Goal: Information Seeking & Learning: Check status

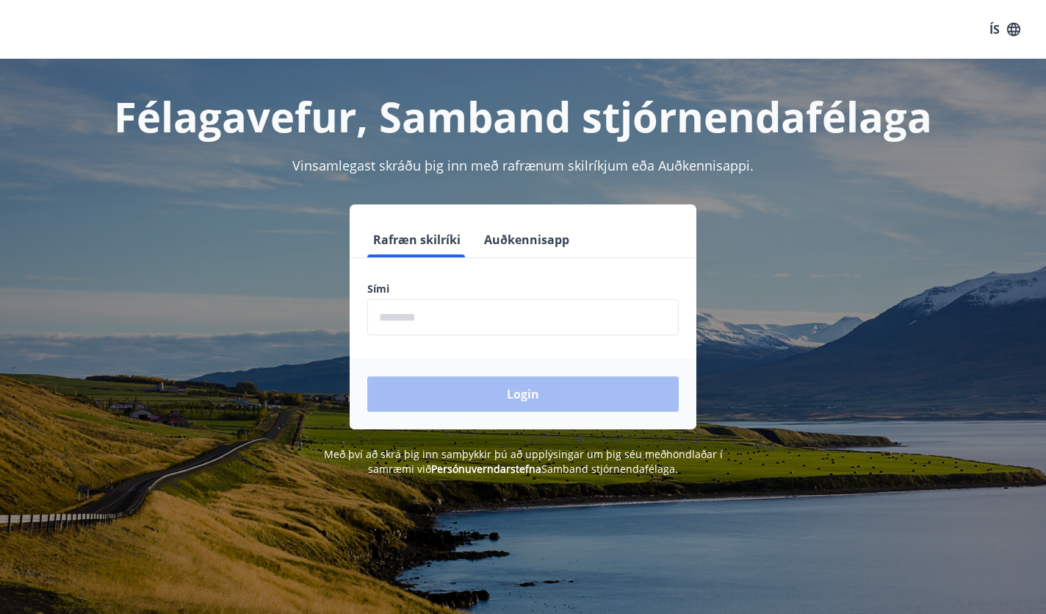
click at [570, 315] on input "phone" at bounding box center [523, 317] width 312 height 36
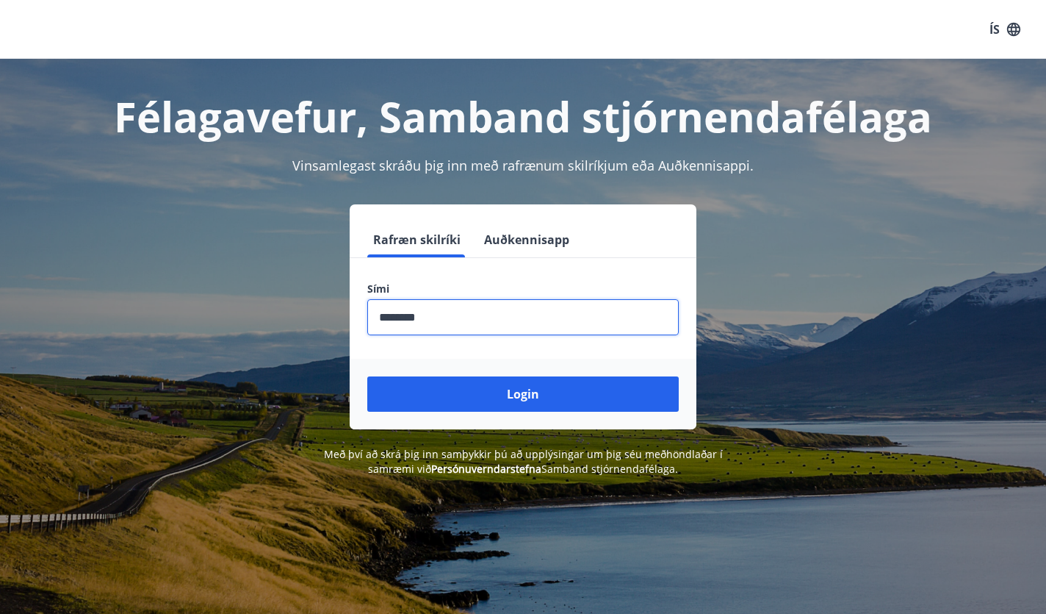
type input "********"
click at [523, 394] on button "Login" at bounding box center [523, 393] width 312 height 35
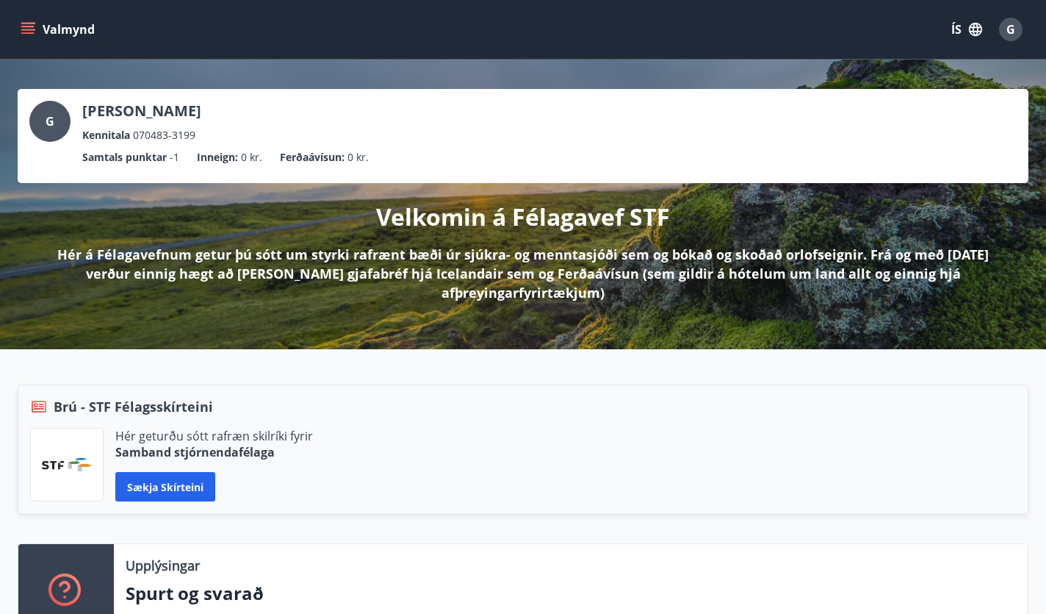
click at [33, 27] on icon "menu" at bounding box center [27, 26] width 13 height 1
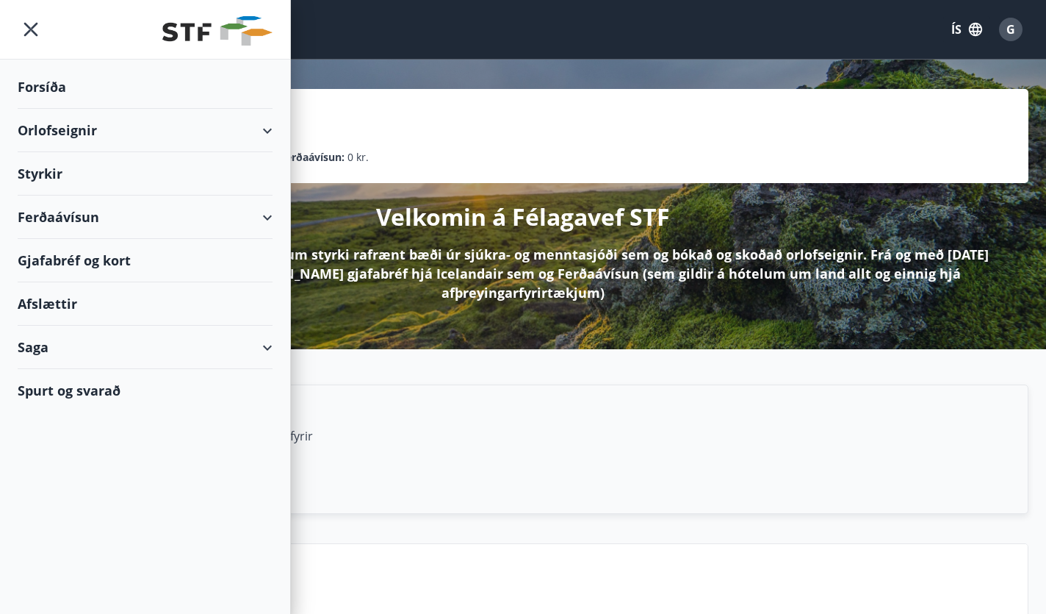
click at [71, 132] on div "Orlofseignir" at bounding box center [145, 130] width 255 height 43
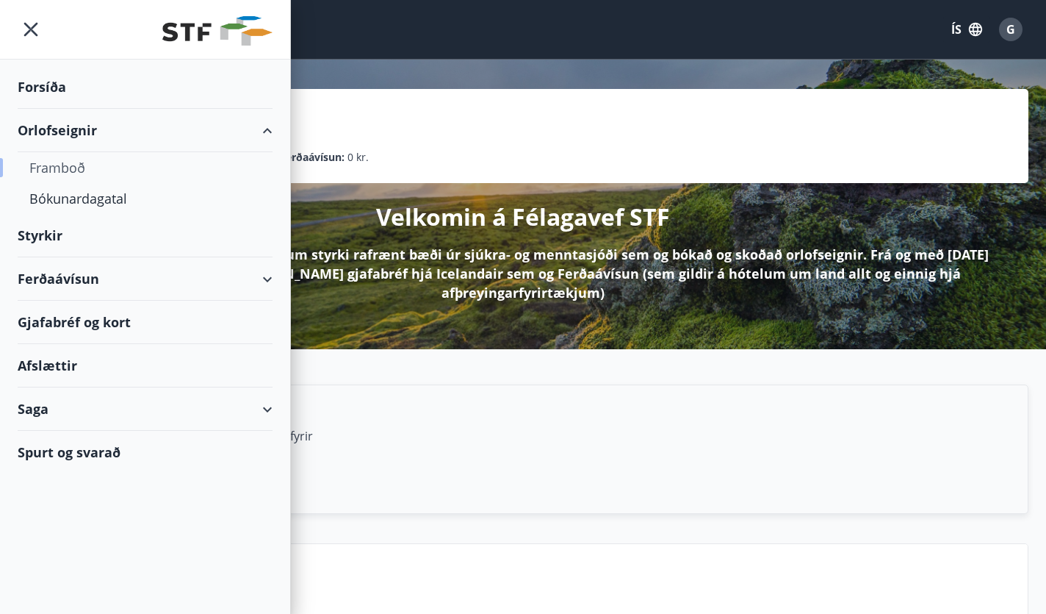
click at [76, 170] on div "Framboð" at bounding box center [144, 167] width 231 height 31
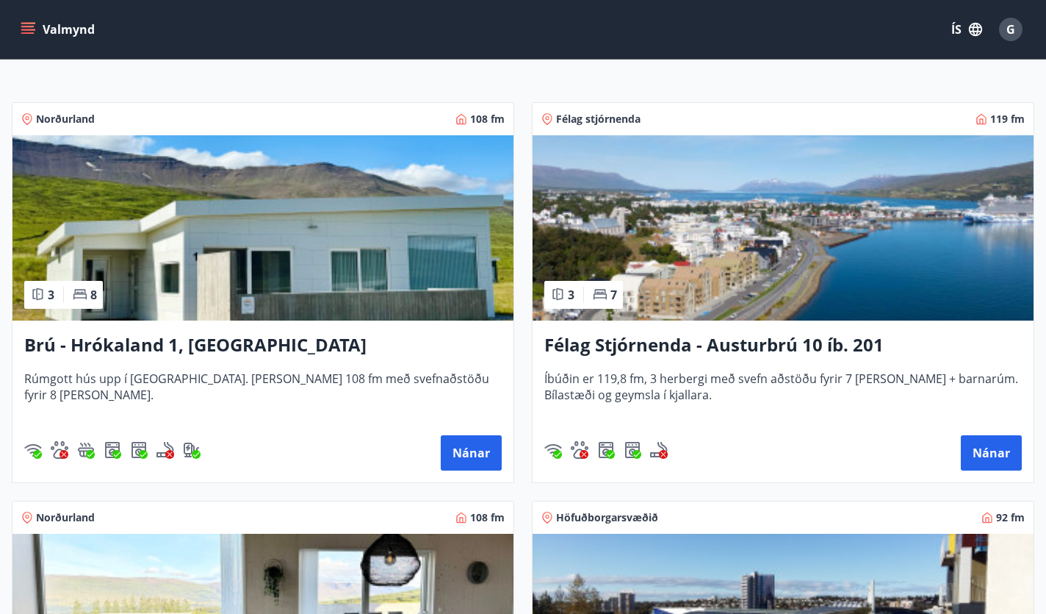
scroll to position [257, 0]
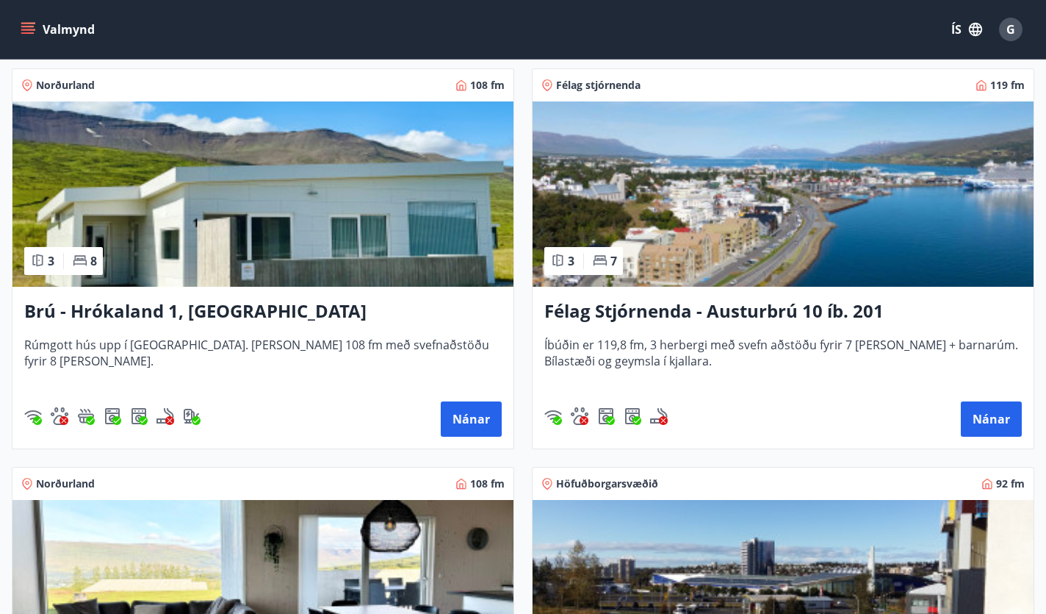
click at [728, 206] on img at bounding box center [783, 193] width 501 height 185
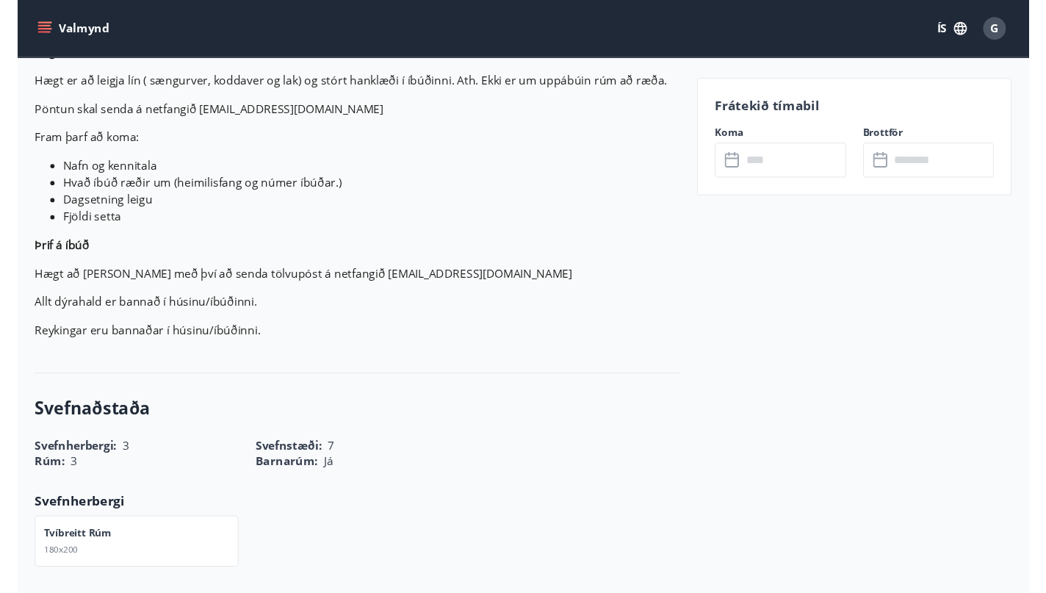
scroll to position [406, 0]
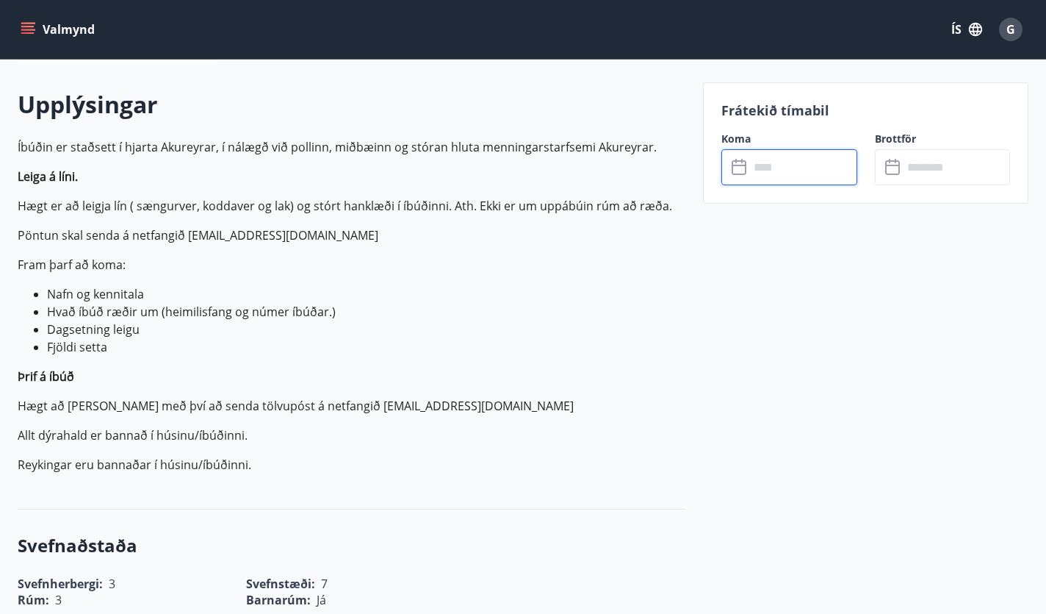
click at [795, 162] on input "text" at bounding box center [803, 167] width 107 height 36
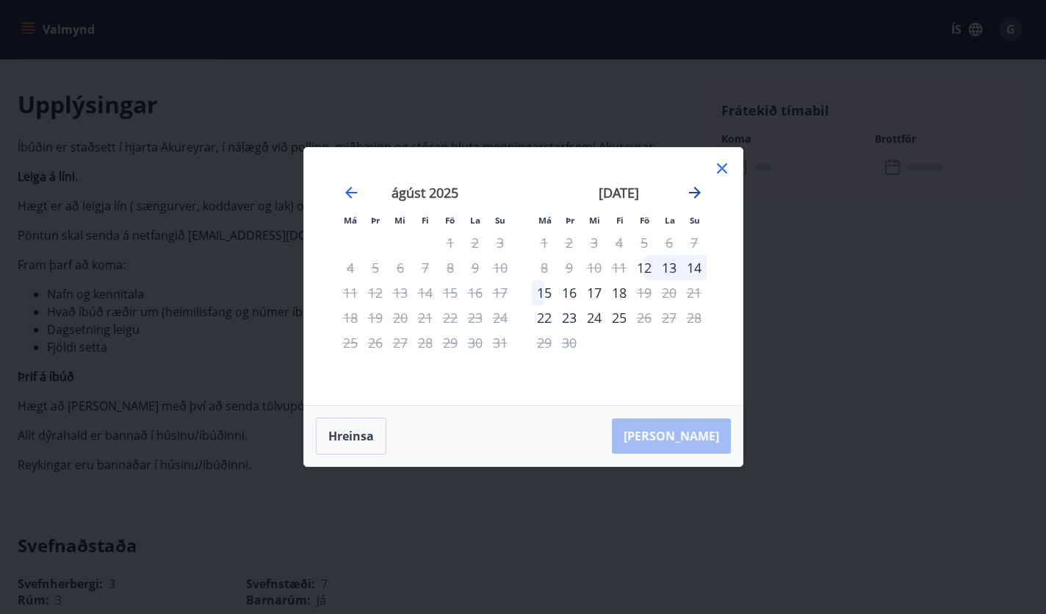
click at [697, 188] on icon "Move forward to switch to the next month." at bounding box center [695, 193] width 18 height 18
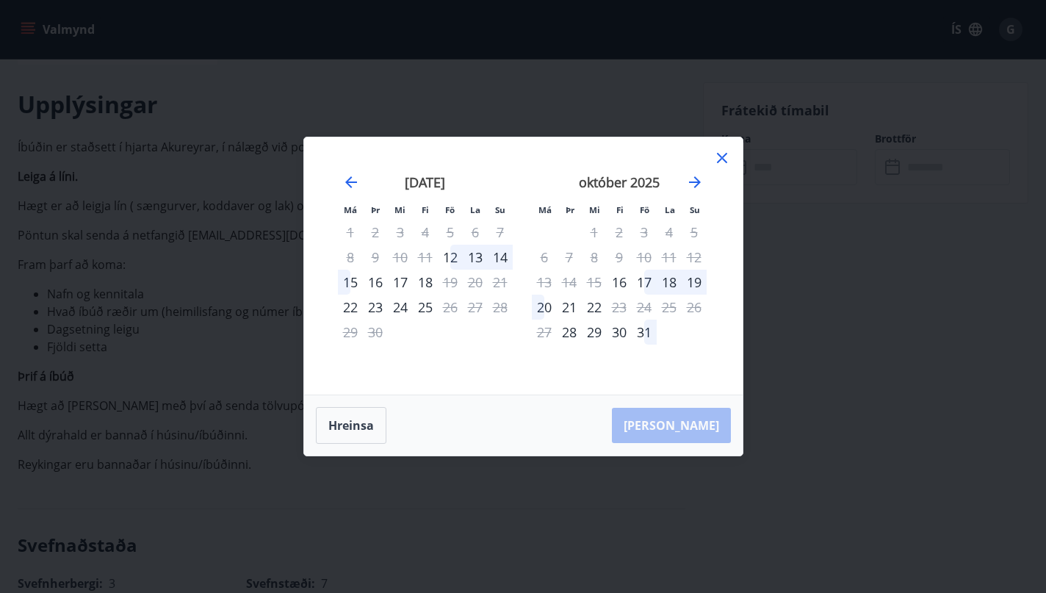
click at [720, 154] on icon at bounding box center [723, 158] width 18 height 18
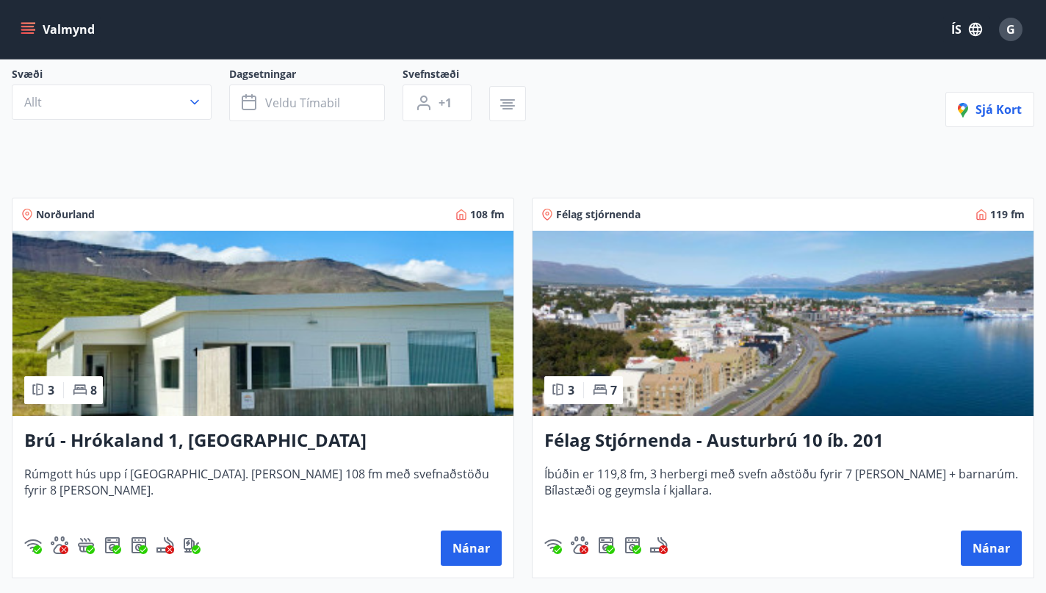
scroll to position [165, 0]
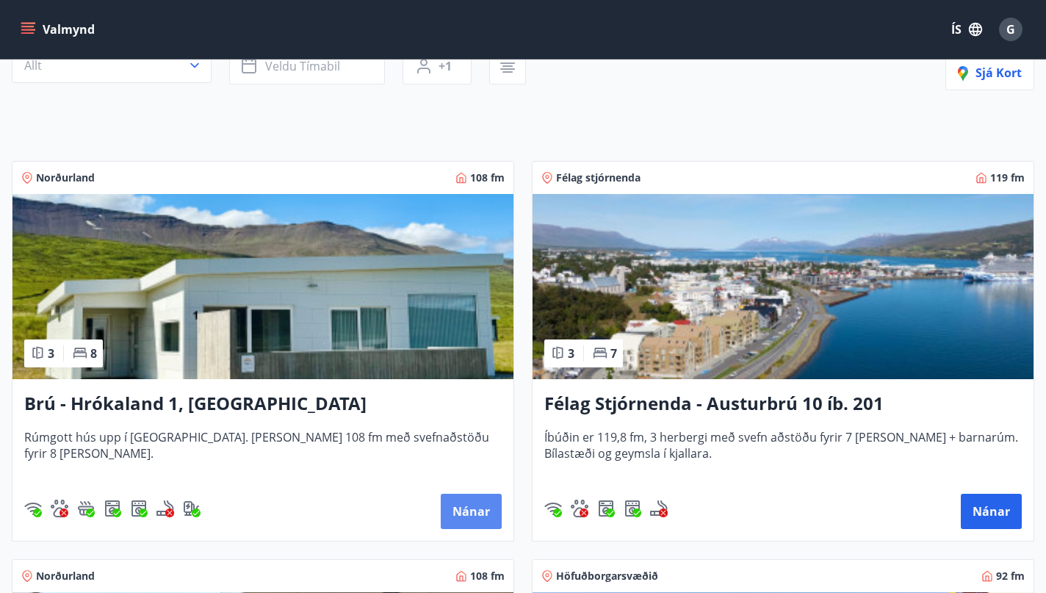
click at [452, 506] on button "Nánar" at bounding box center [471, 511] width 61 height 35
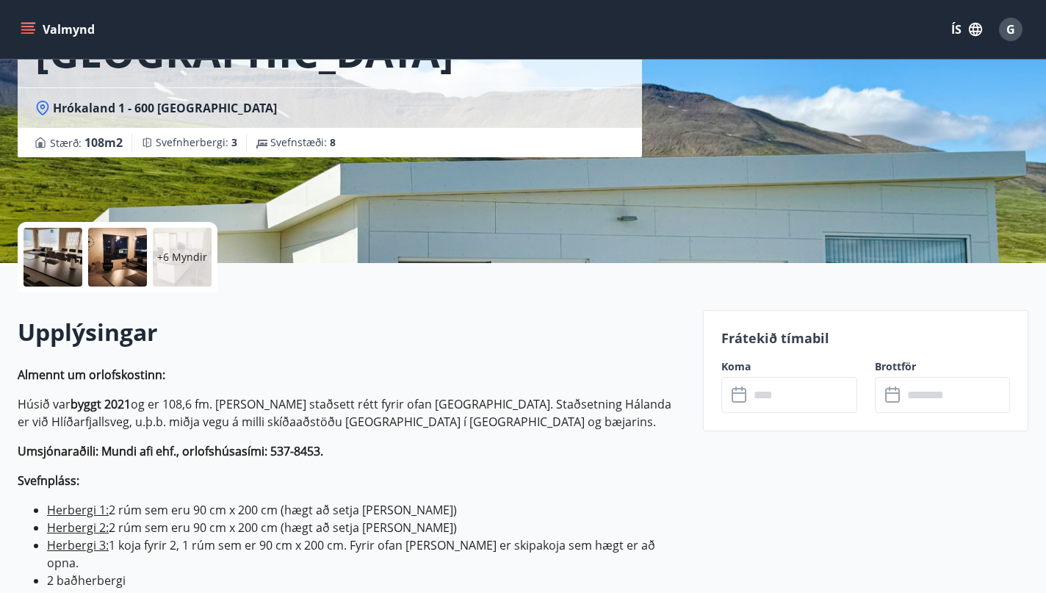
scroll to position [188, 0]
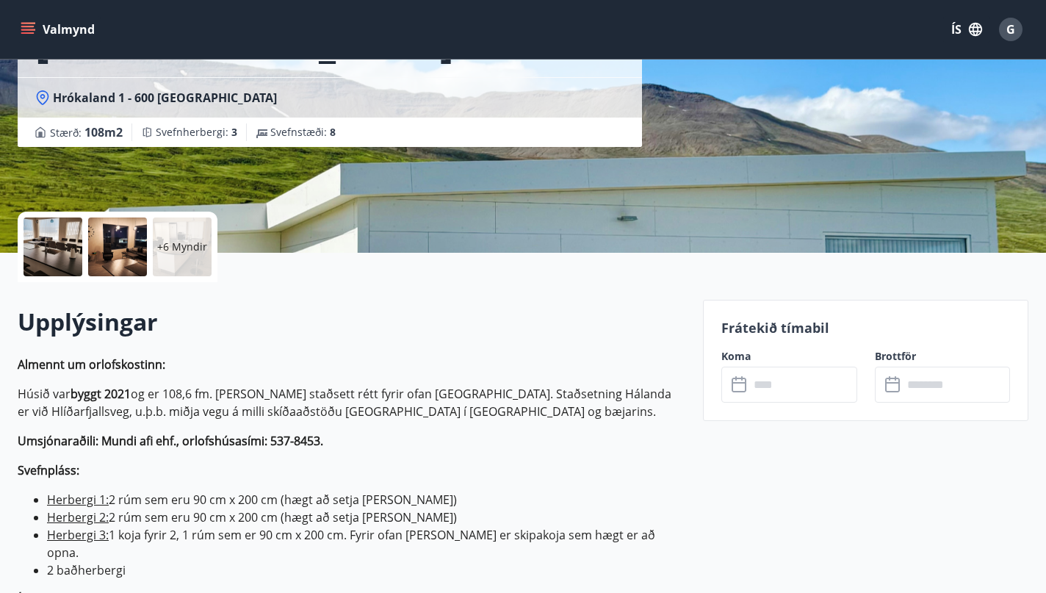
click at [797, 376] on input "text" at bounding box center [803, 385] width 107 height 36
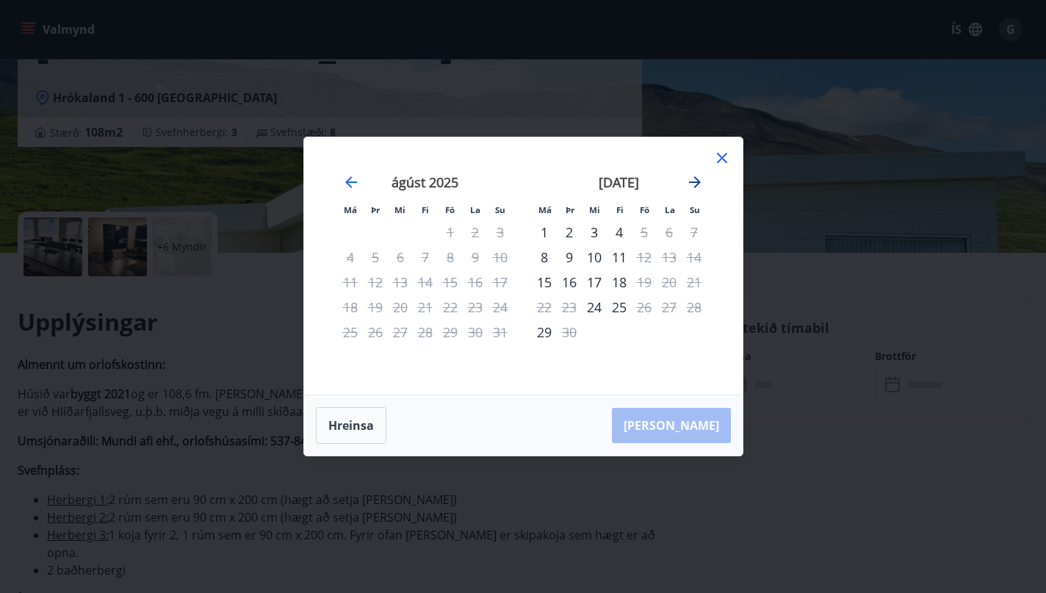
click at [699, 182] on icon "Move forward to switch to the next month." at bounding box center [695, 182] width 12 height 12
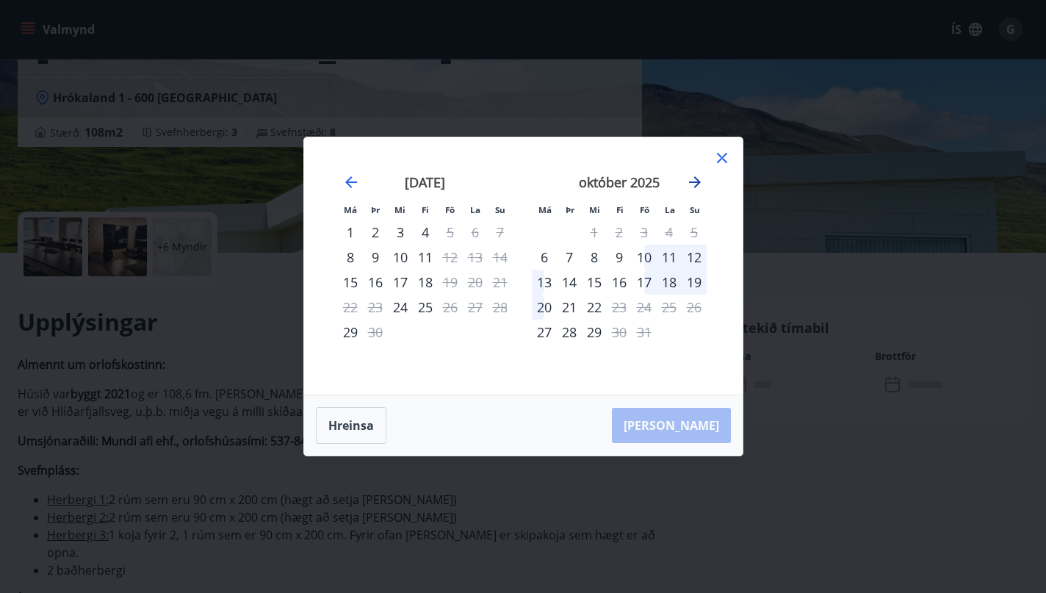
click at [699, 182] on icon "Move forward to switch to the next month." at bounding box center [695, 182] width 12 height 12
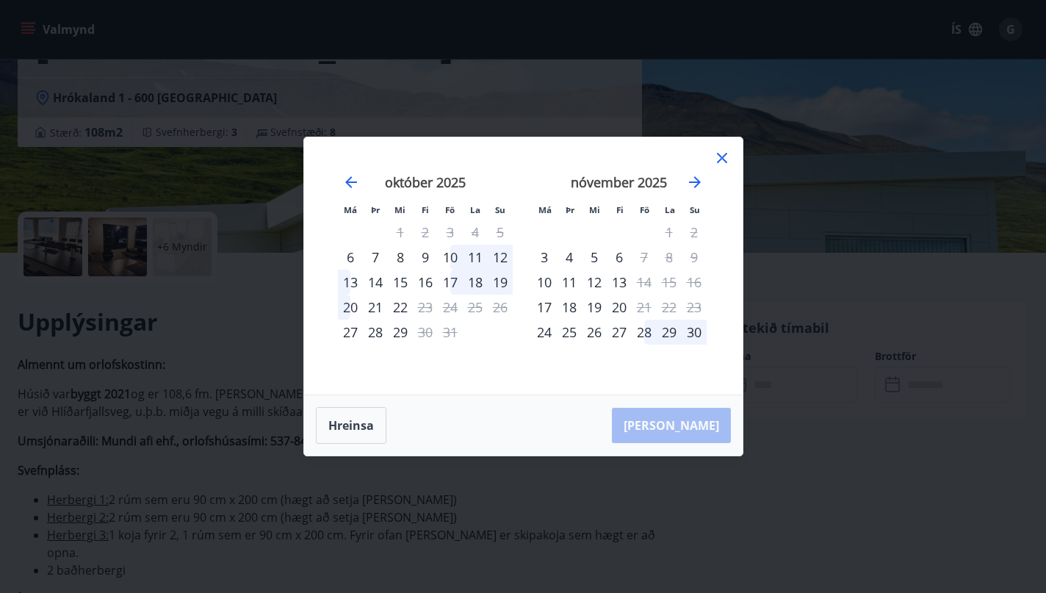
click at [733, 157] on div "Má Þr Mi Fi Fö La Su Má Þr Mi Fi Fö La Su september 2025 1 2 3 4 5 6 7 8 9 10 1…" at bounding box center [523, 265] width 439 height 257
click at [727, 157] on icon at bounding box center [723, 158] width 18 height 18
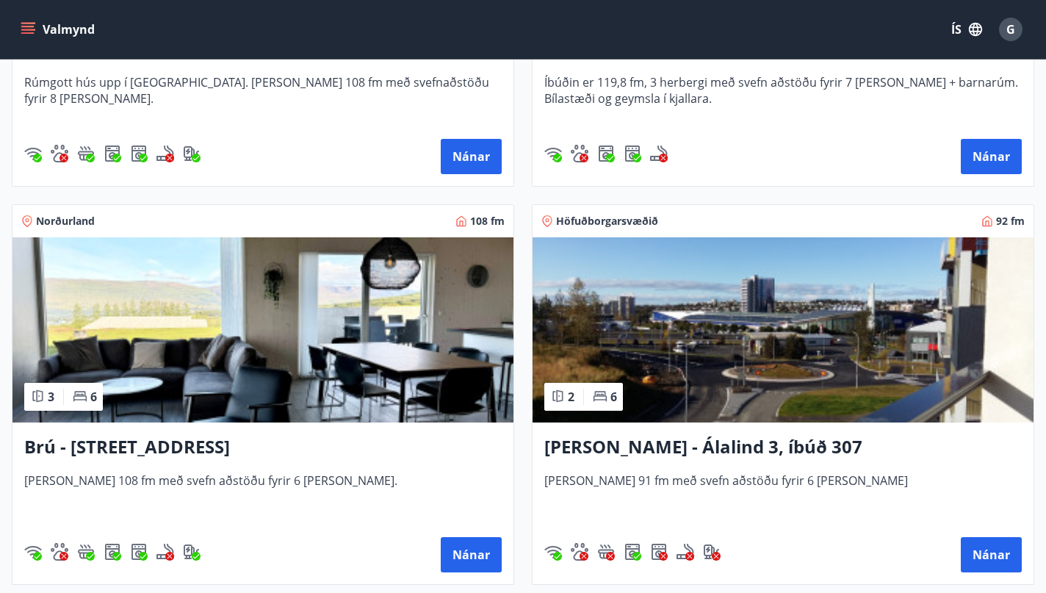
scroll to position [571, 0]
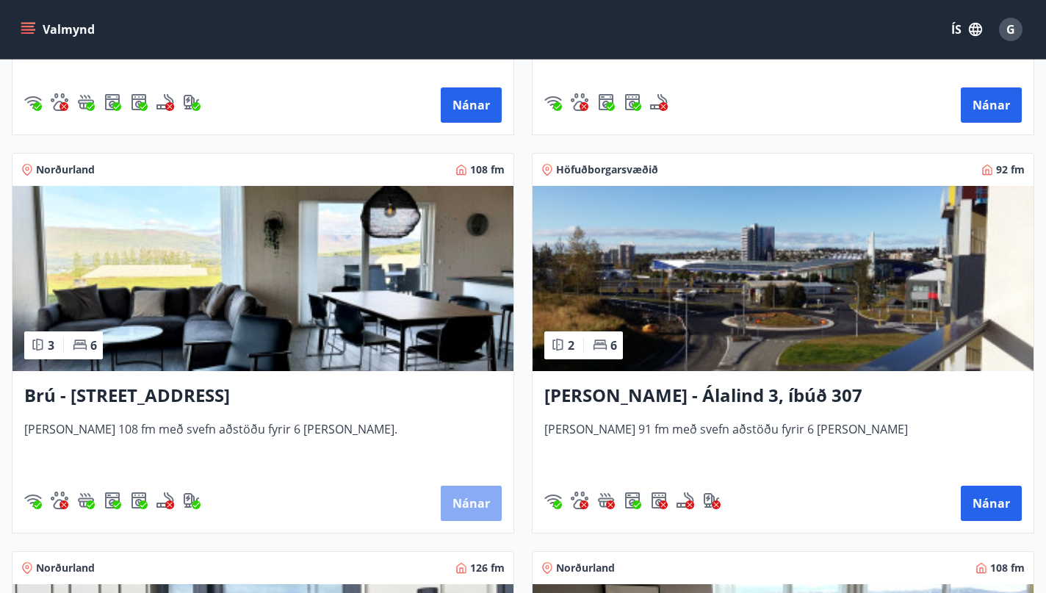
click at [472, 511] on button "Nánar" at bounding box center [471, 503] width 61 height 35
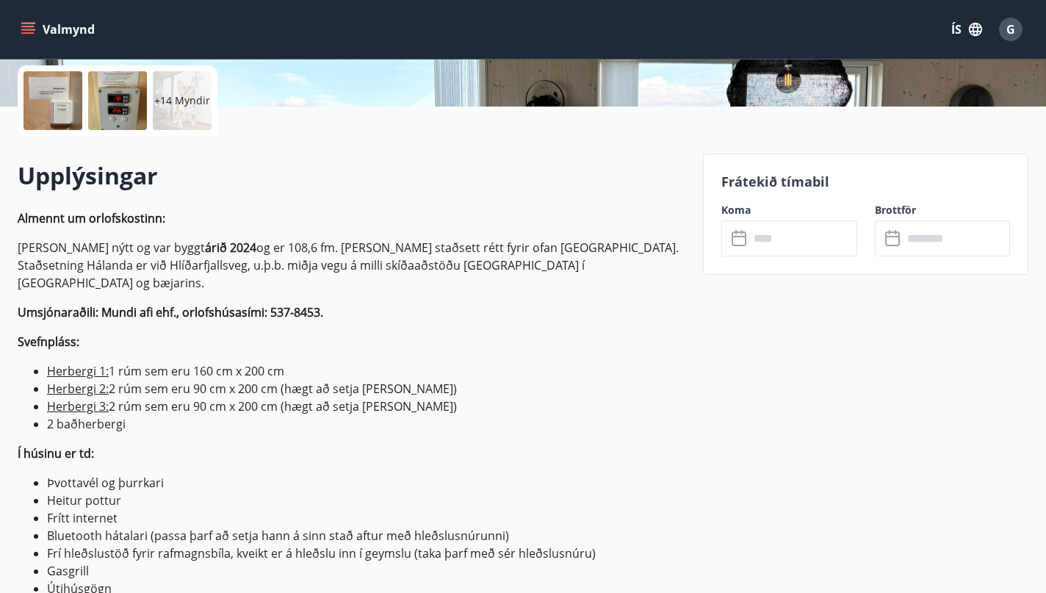
scroll to position [386, 0]
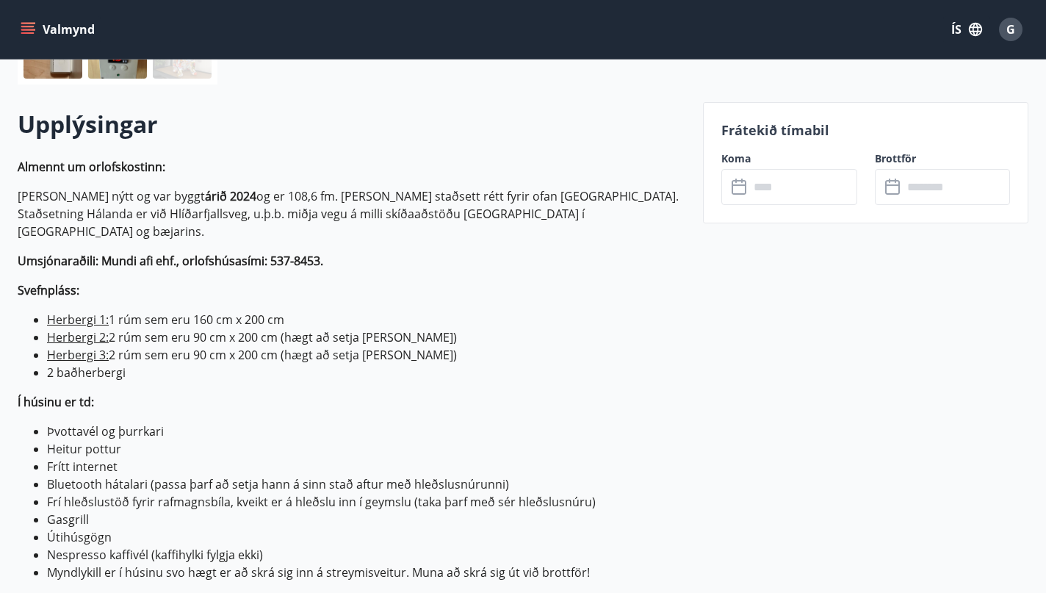
click at [820, 191] on input "text" at bounding box center [803, 187] width 107 height 36
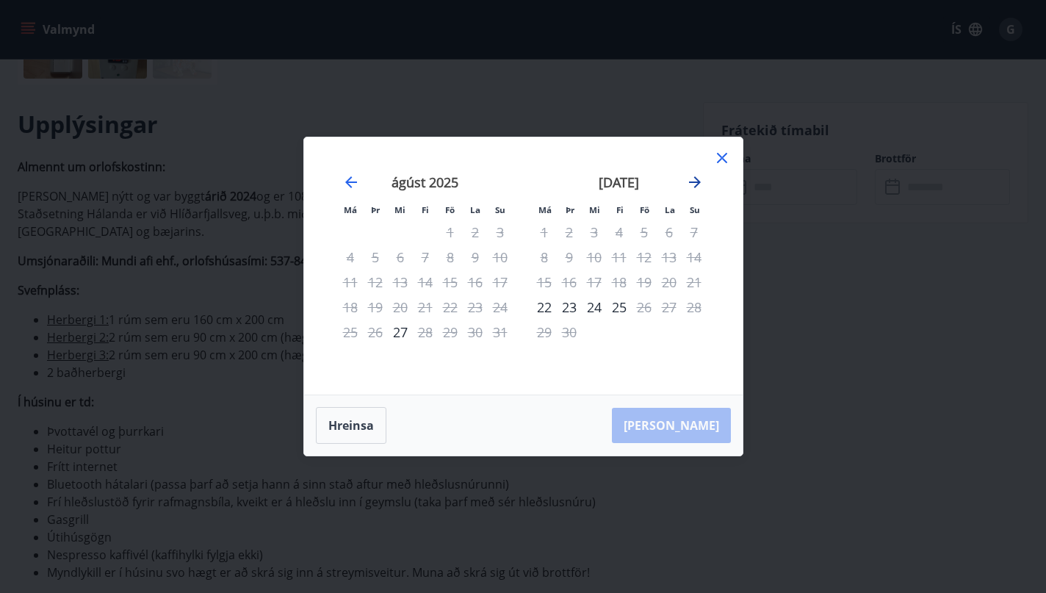
click at [697, 182] on icon "Move forward to switch to the next month." at bounding box center [695, 182] width 12 height 12
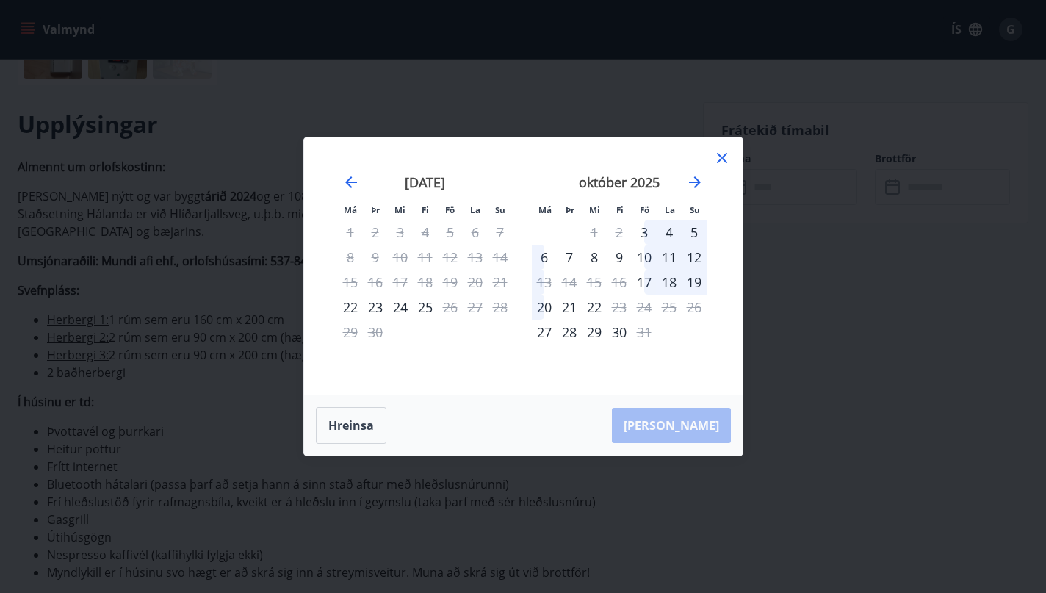
click at [722, 154] on icon at bounding box center [723, 158] width 18 height 18
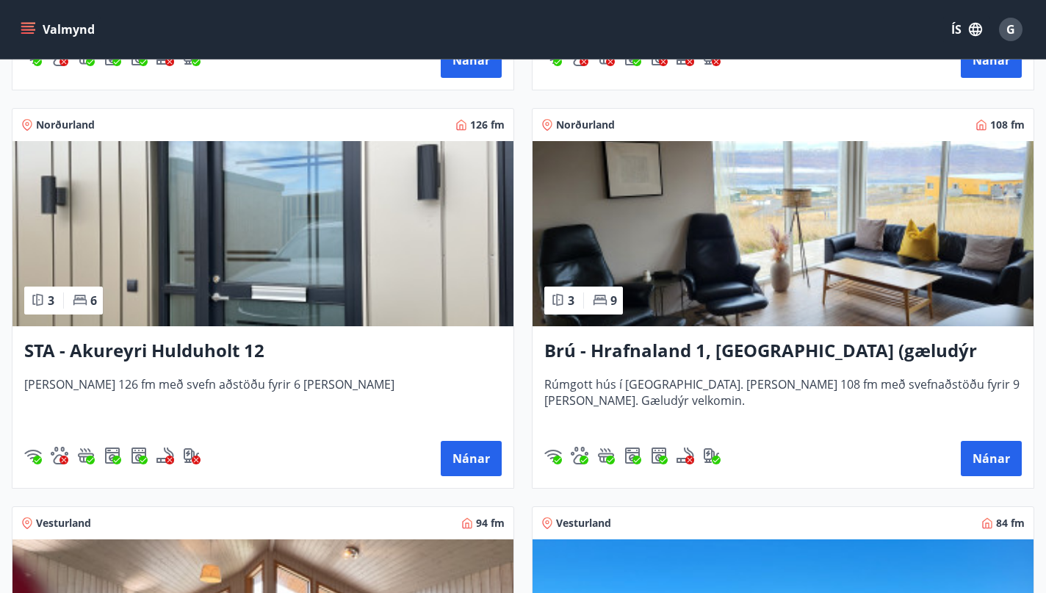
scroll to position [1018, 0]
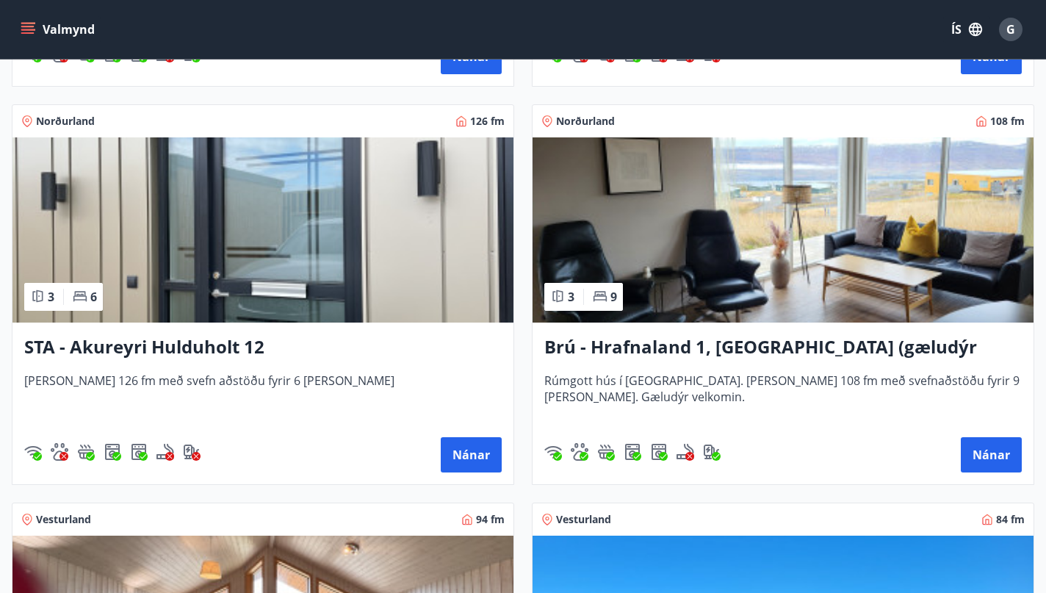
click at [791, 262] on img at bounding box center [783, 229] width 501 height 185
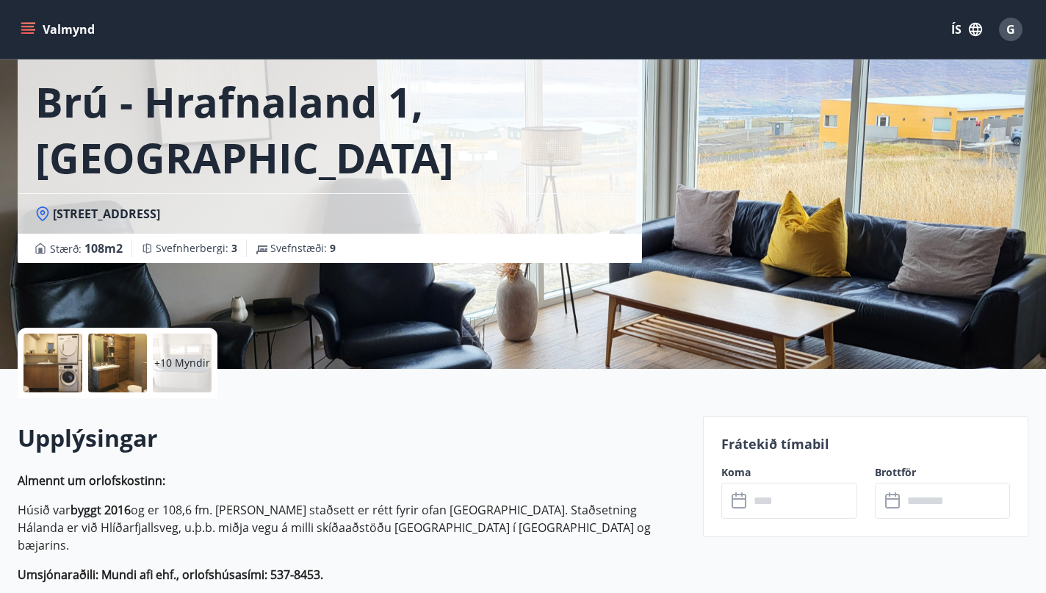
scroll to position [395, 0]
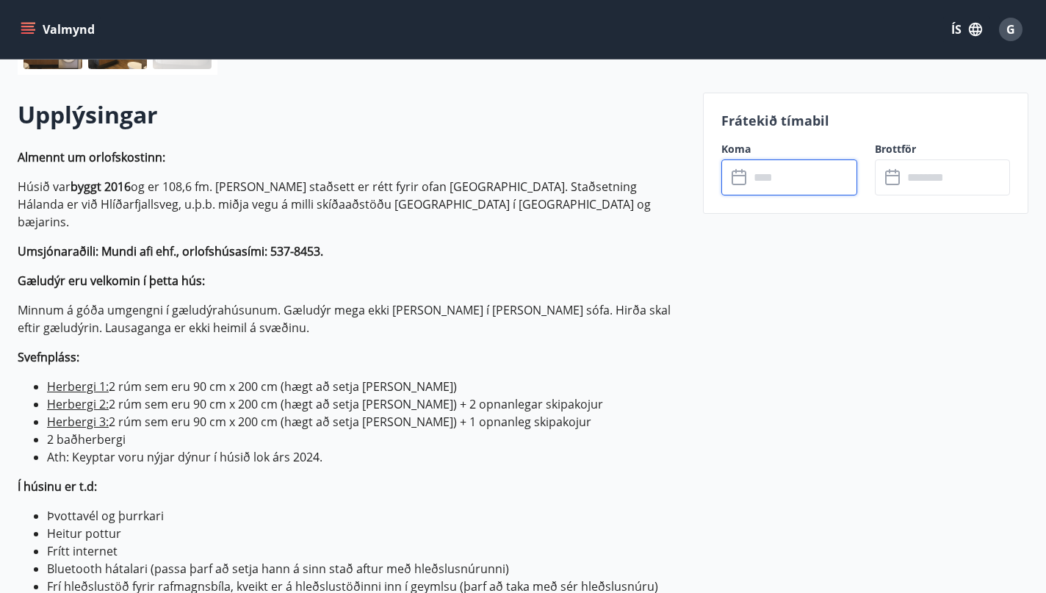
click at [792, 181] on input "text" at bounding box center [803, 177] width 107 height 36
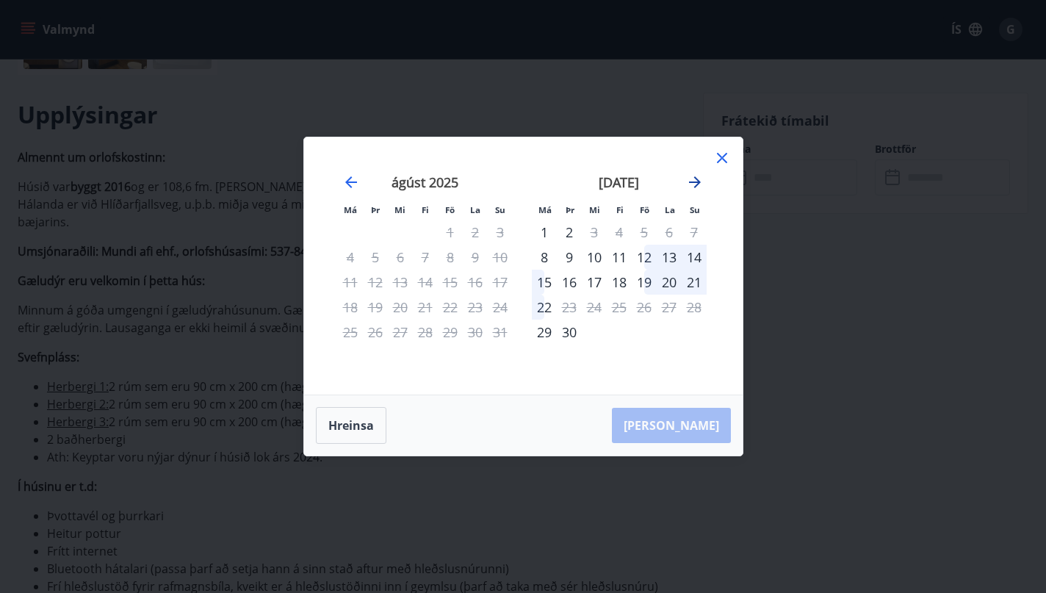
click at [697, 185] on icon "Move forward to switch to the next month." at bounding box center [695, 182] width 12 height 12
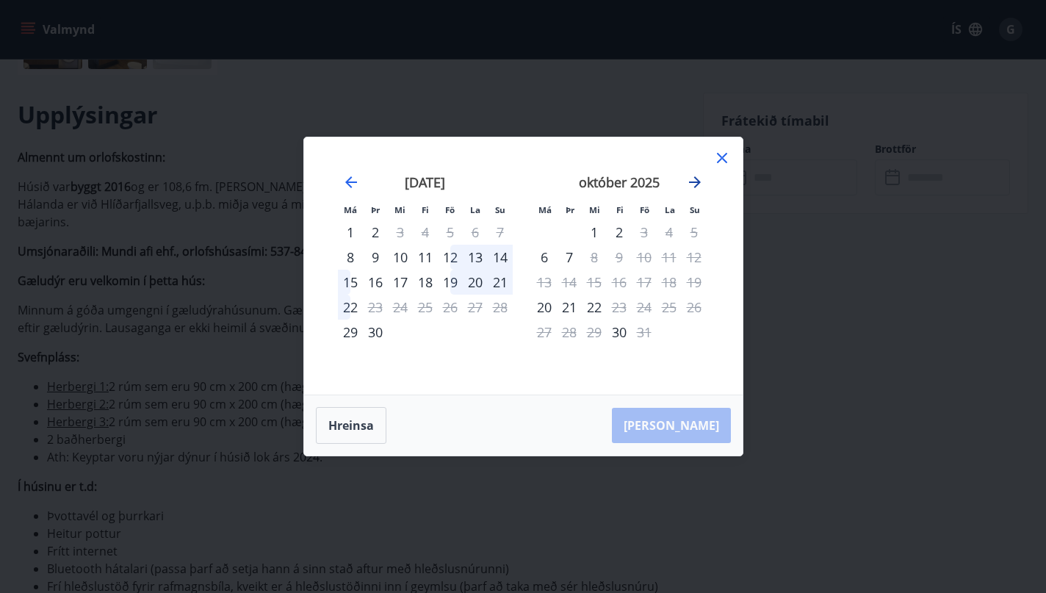
click at [697, 187] on icon "Move forward to switch to the next month." at bounding box center [695, 182] width 18 height 18
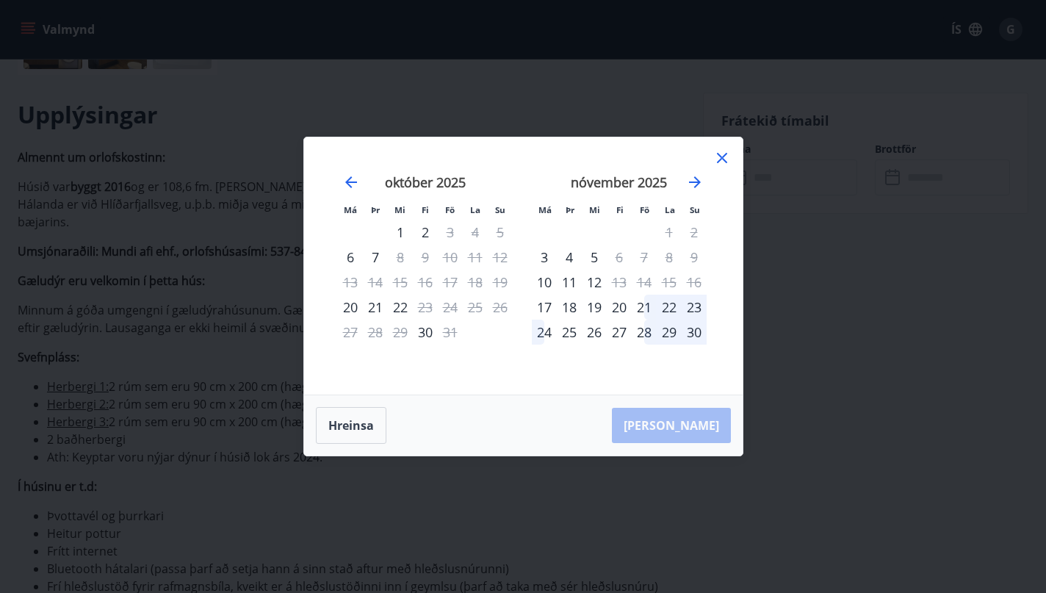
click at [727, 160] on icon at bounding box center [723, 158] width 18 height 18
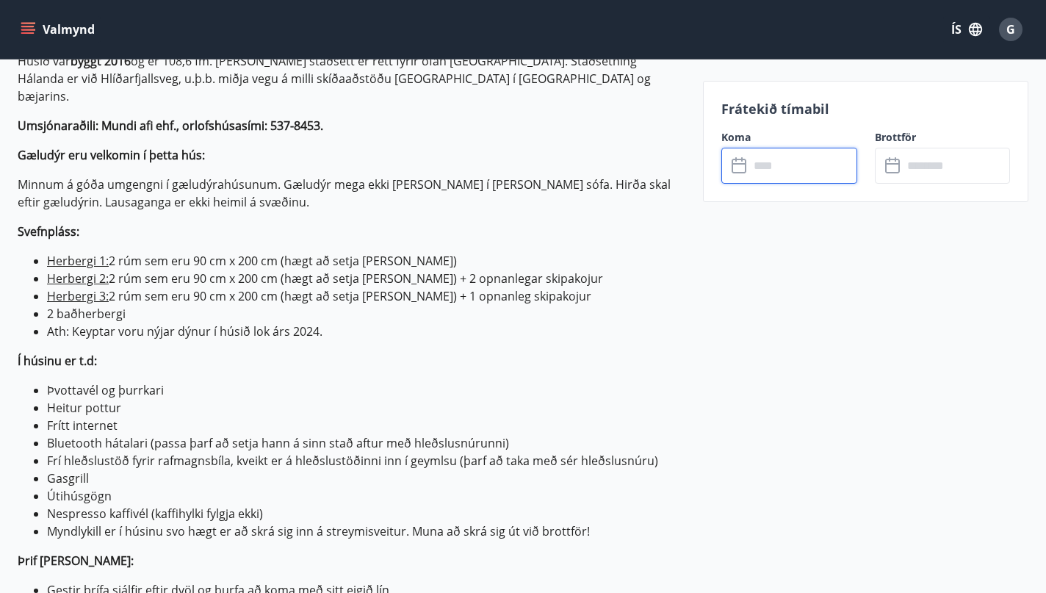
scroll to position [661, 0]
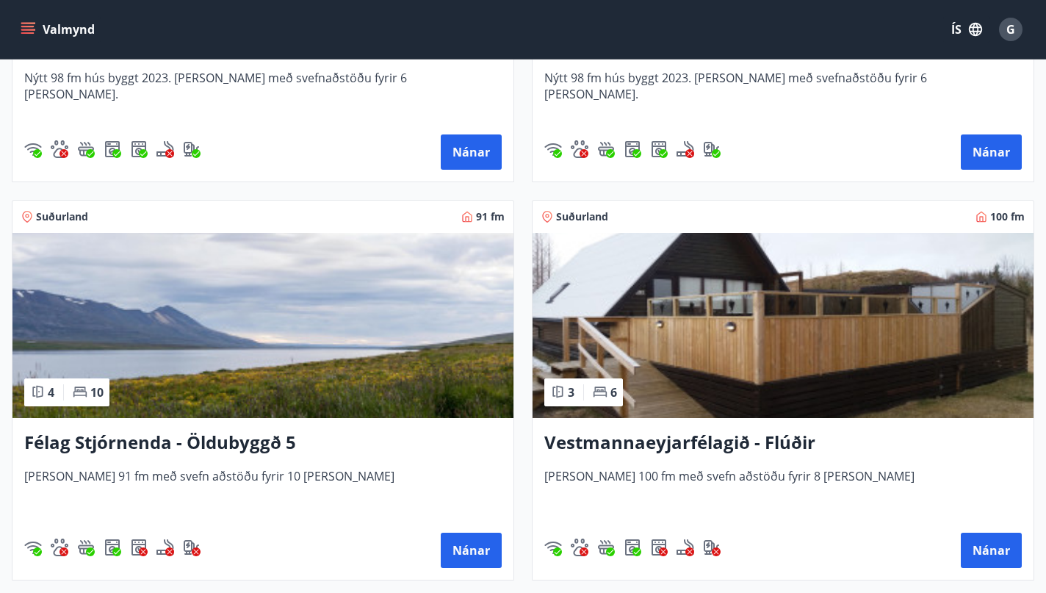
scroll to position [5358, 0]
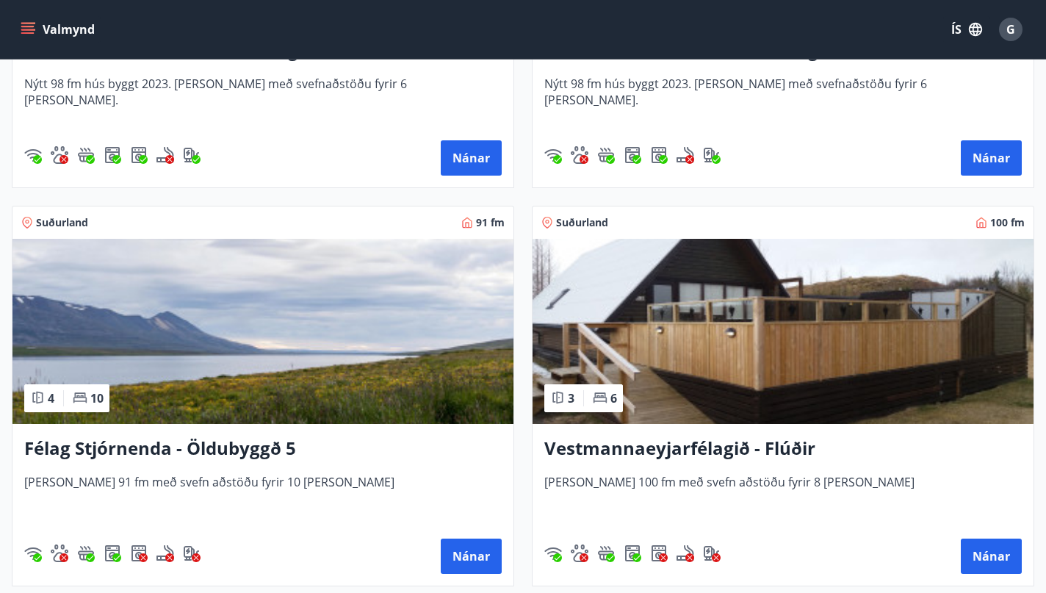
click at [744, 326] on img at bounding box center [783, 331] width 501 height 185
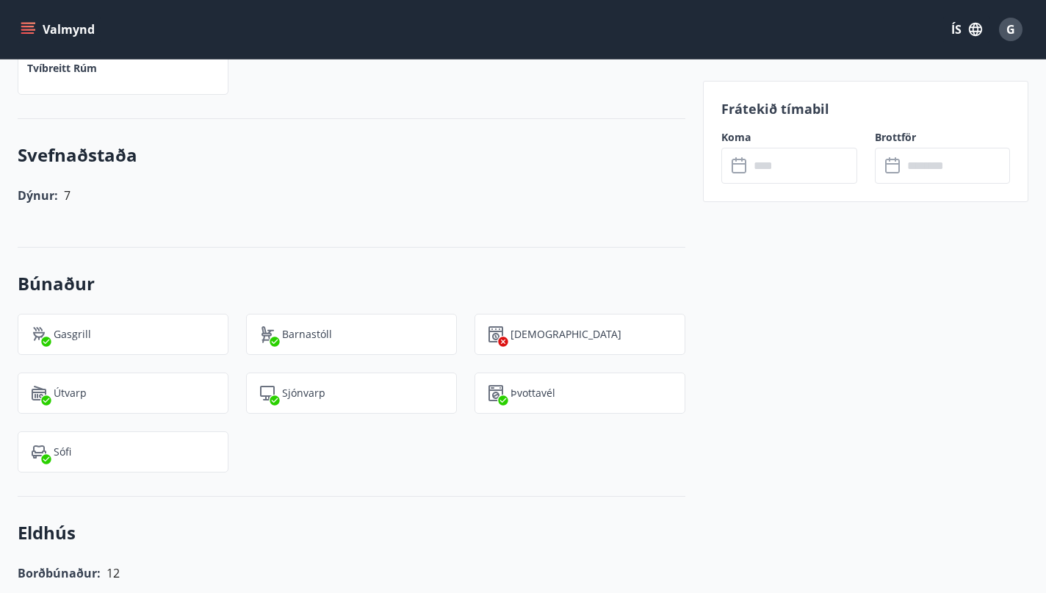
scroll to position [989, 0]
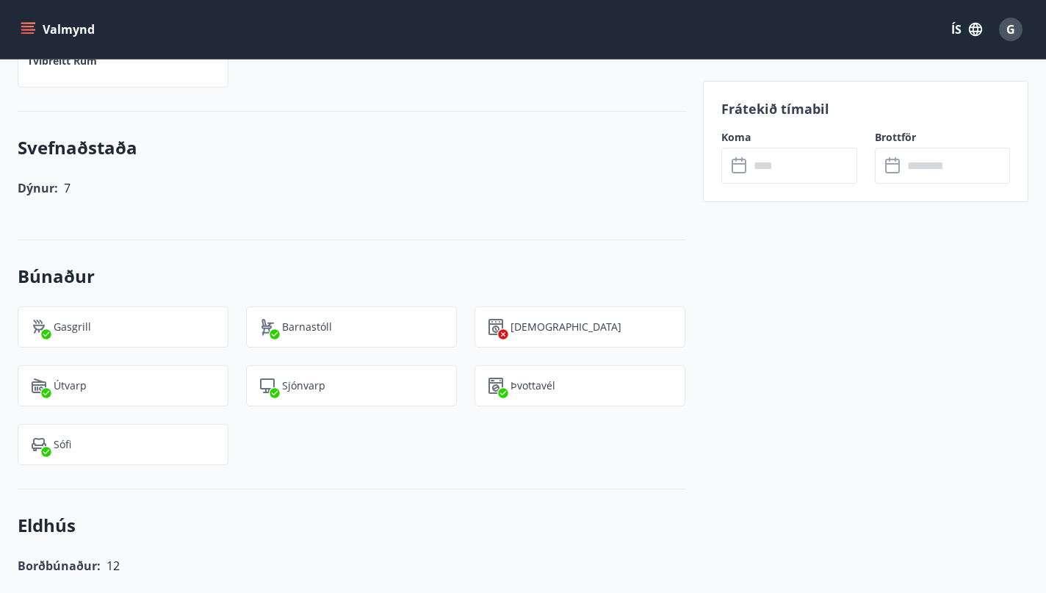
click at [773, 162] on input "text" at bounding box center [803, 166] width 107 height 36
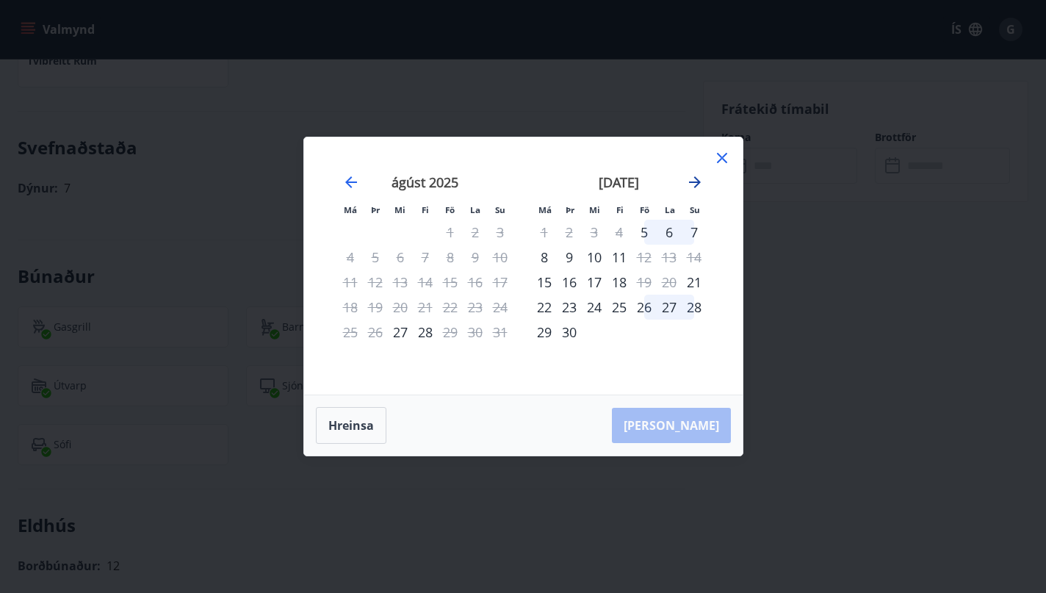
click at [694, 181] on icon "Move forward to switch to the next month." at bounding box center [695, 182] width 12 height 12
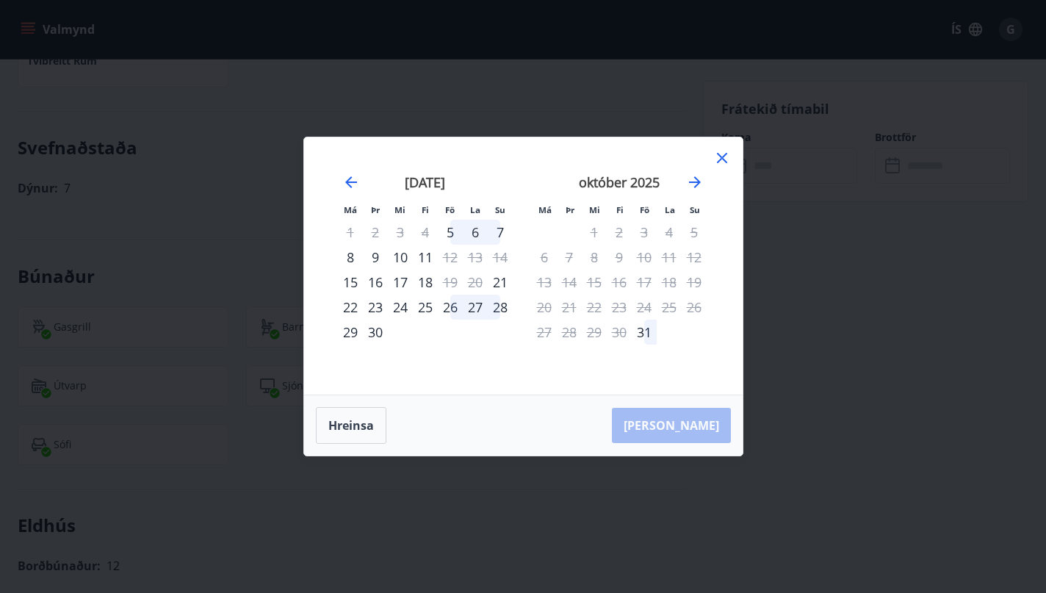
click at [722, 159] on icon at bounding box center [722, 158] width 10 height 10
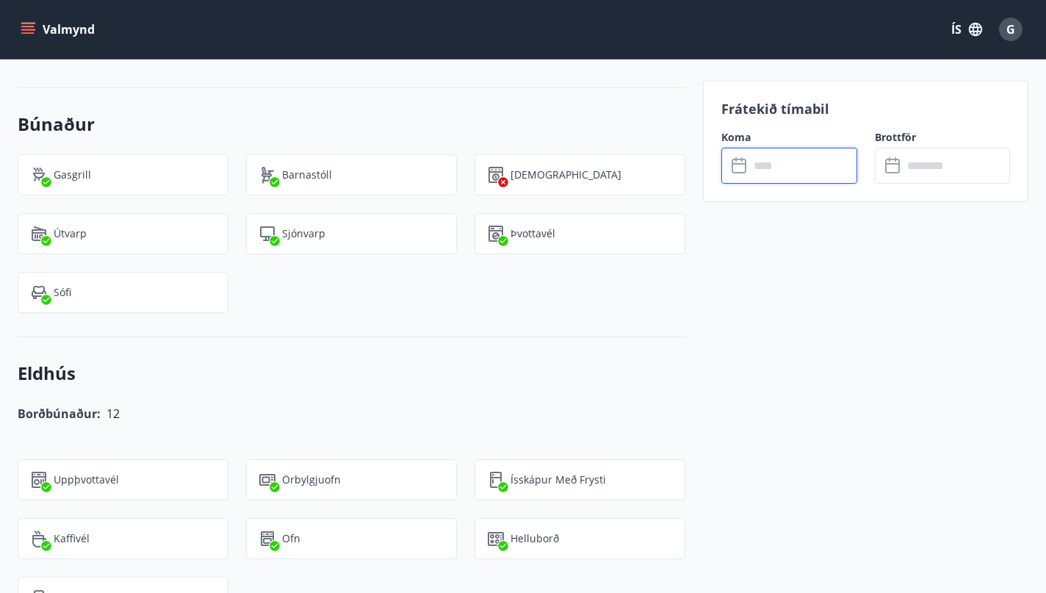
scroll to position [1140, 0]
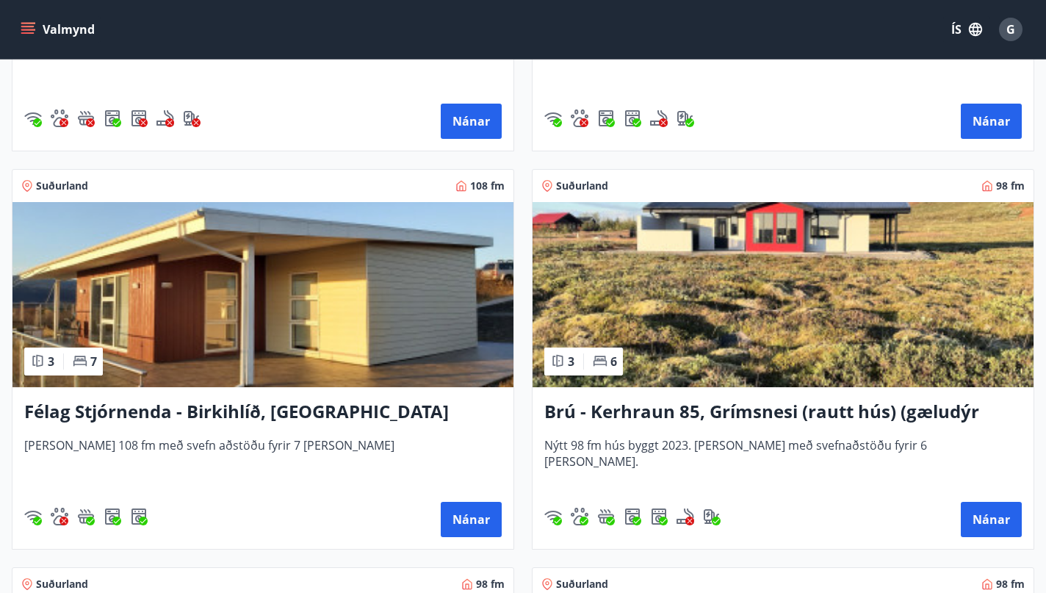
scroll to position [4593, 0]
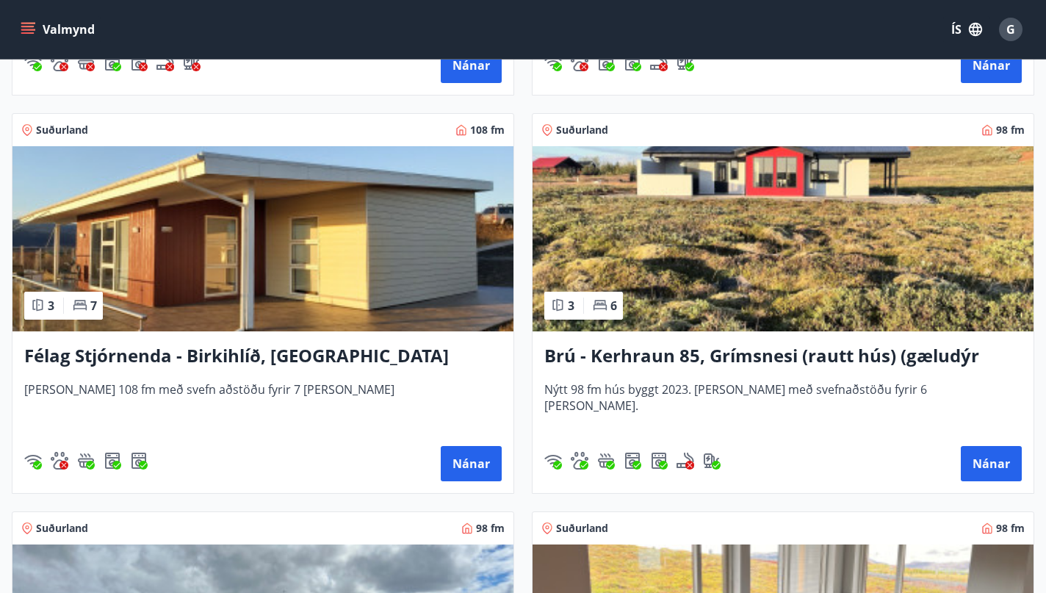
click at [758, 276] on img at bounding box center [783, 238] width 501 height 185
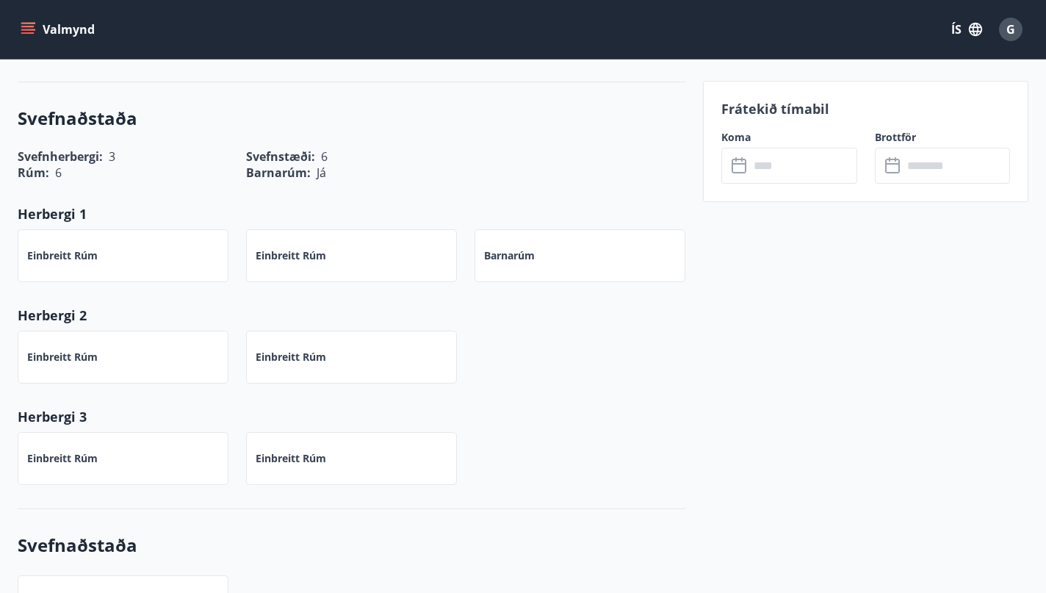
scroll to position [1014, 0]
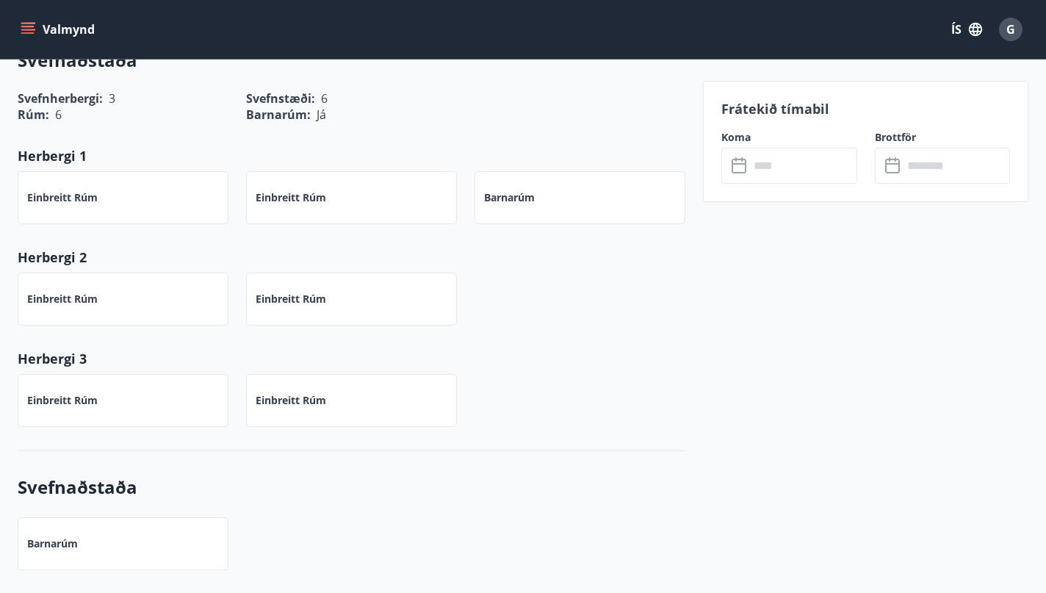
click at [784, 166] on input "text" at bounding box center [803, 166] width 107 height 36
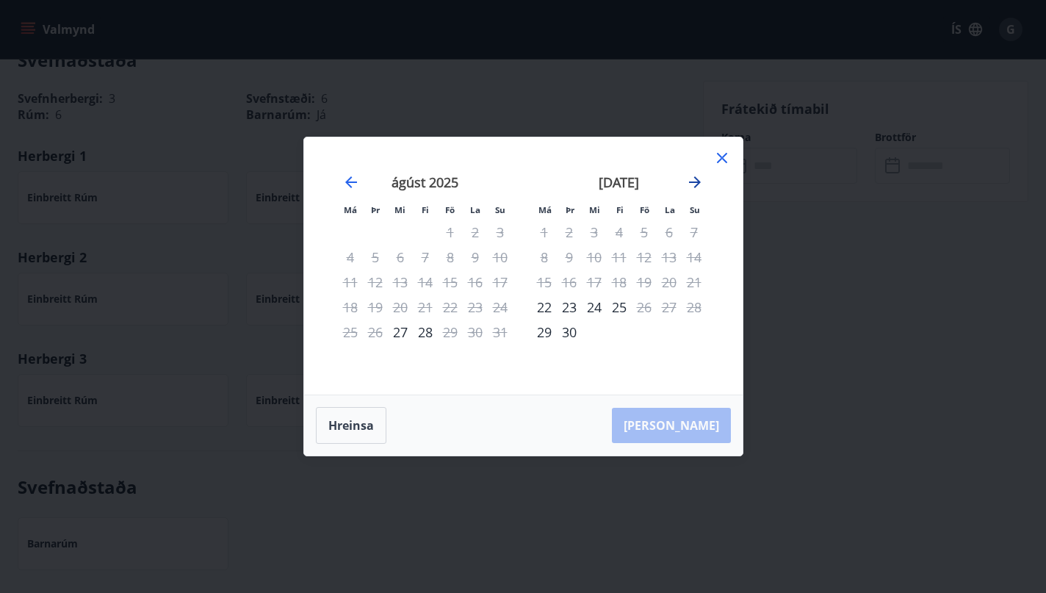
click at [697, 184] on icon "Move forward to switch to the next month." at bounding box center [695, 182] width 12 height 12
click at [725, 161] on icon at bounding box center [722, 158] width 10 height 10
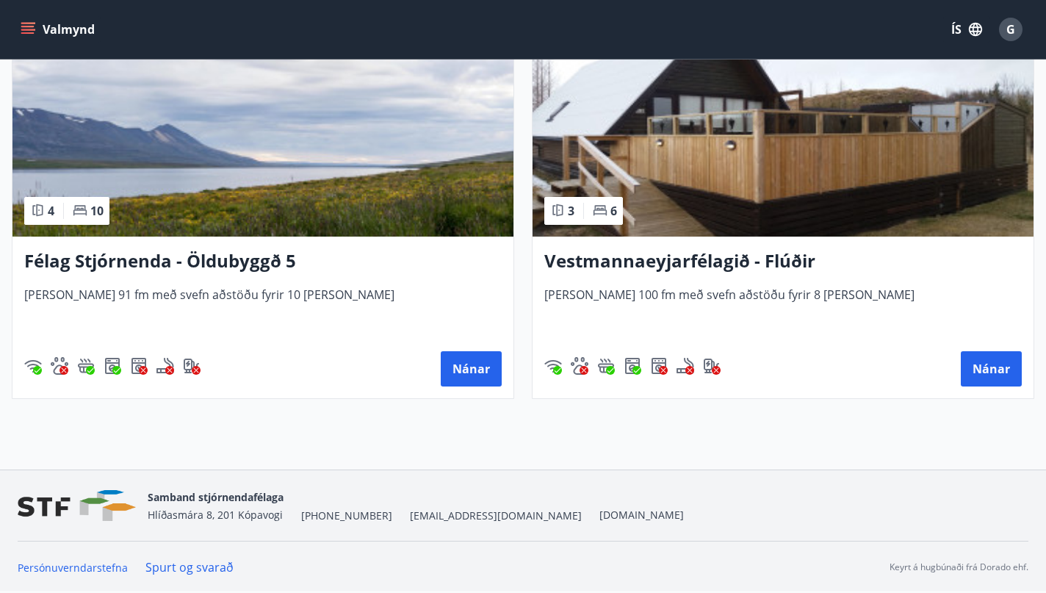
scroll to position [5485, 0]
click at [254, 262] on h3 "Félag Stjórnenda - Öldubyggð 5" at bounding box center [263, 261] width 478 height 26
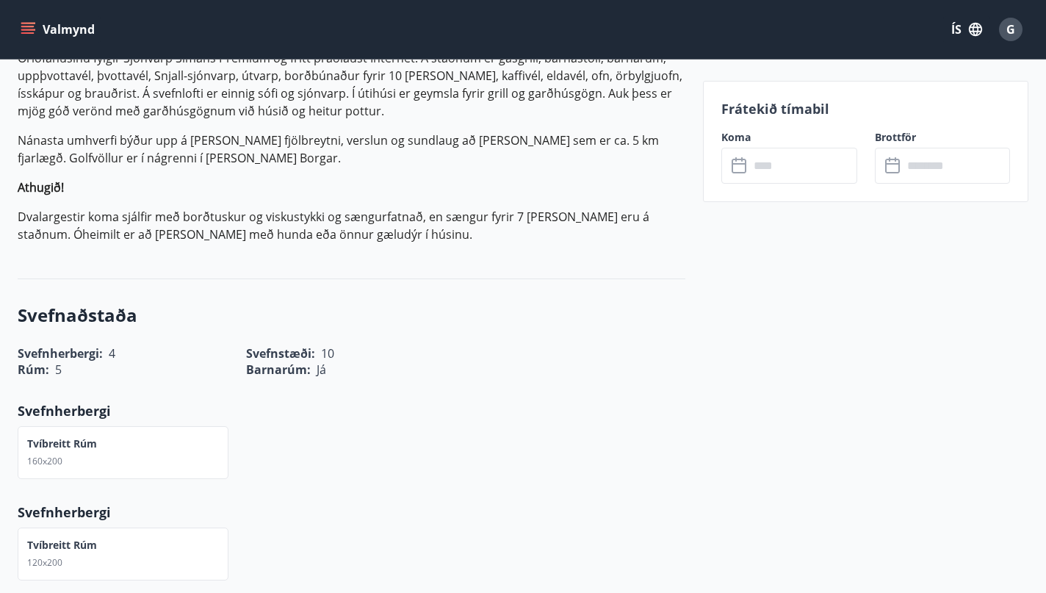
scroll to position [558, 0]
click at [756, 173] on input "text" at bounding box center [803, 166] width 107 height 36
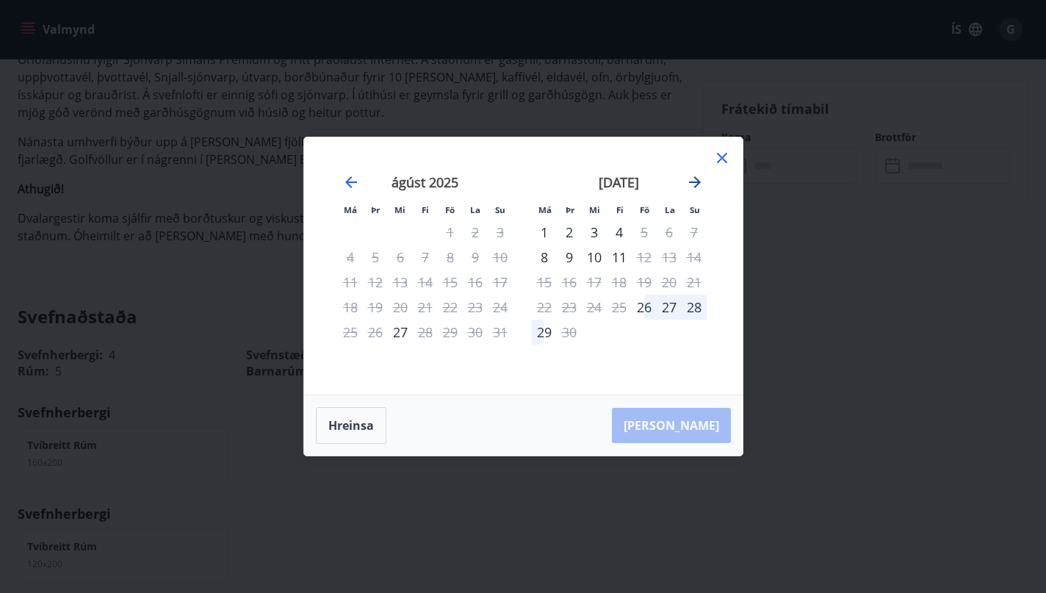
click at [697, 181] on icon "Move forward to switch to the next month." at bounding box center [695, 182] width 12 height 12
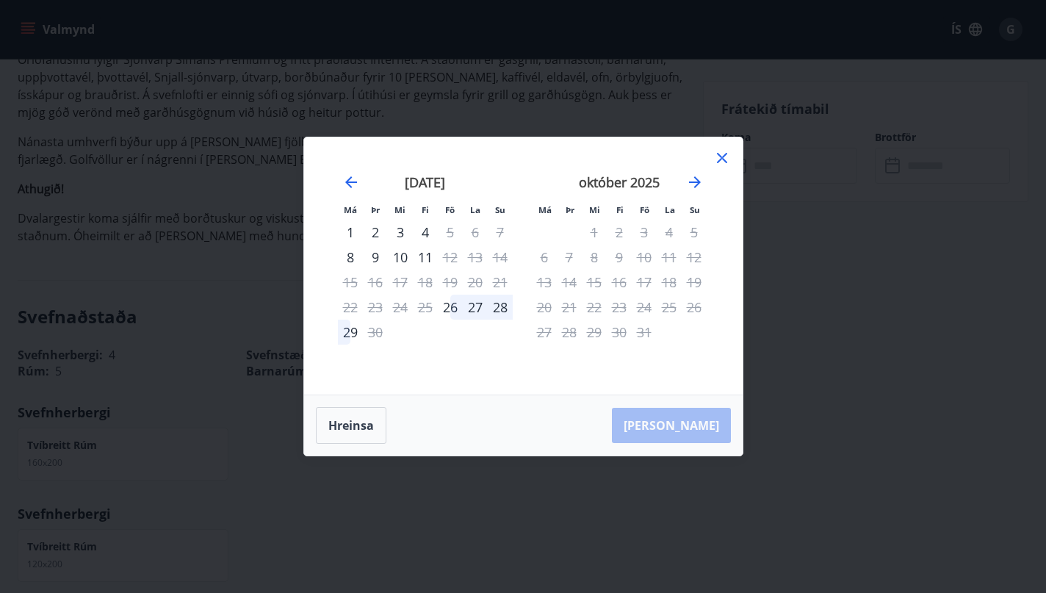
click at [730, 158] on icon at bounding box center [723, 158] width 18 height 18
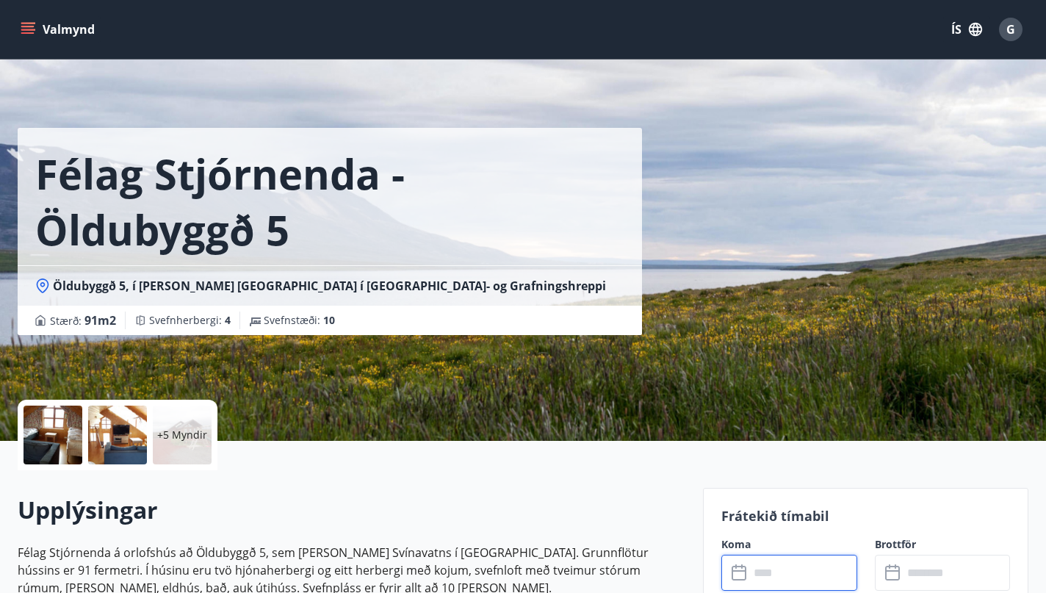
scroll to position [0, 0]
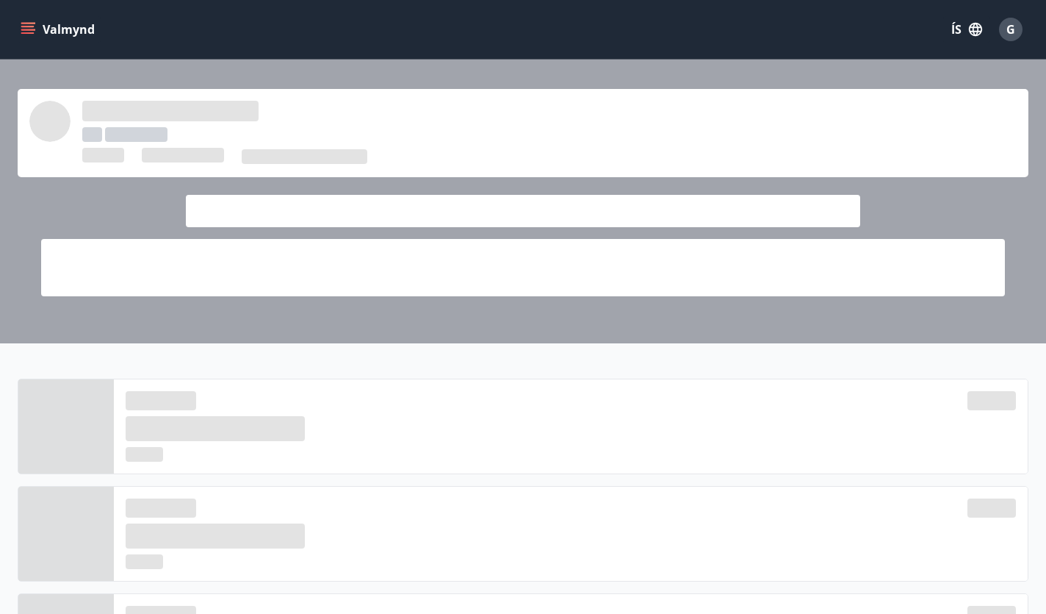
click at [65, 32] on button "Valmynd" at bounding box center [59, 29] width 83 height 26
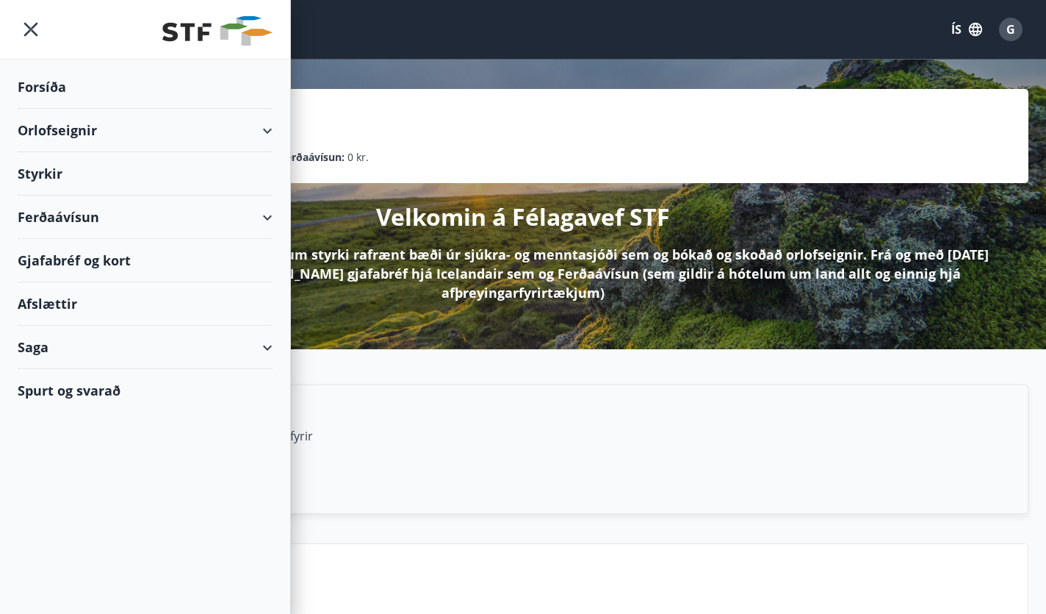
click at [58, 127] on div "Orlofseignir" at bounding box center [145, 130] width 255 height 43
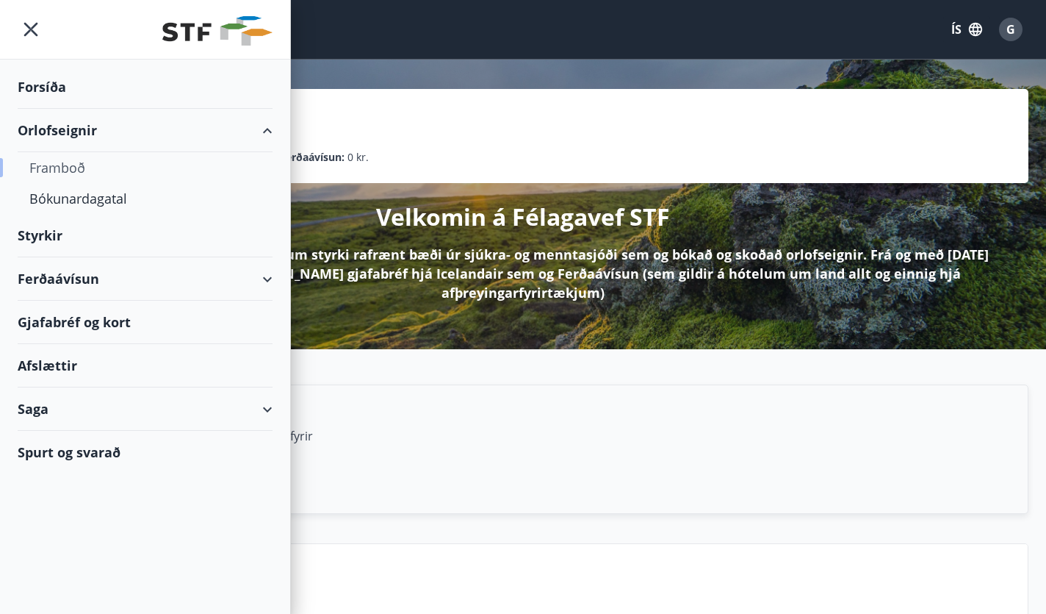
click at [66, 168] on div "Framboð" at bounding box center [144, 167] width 231 height 31
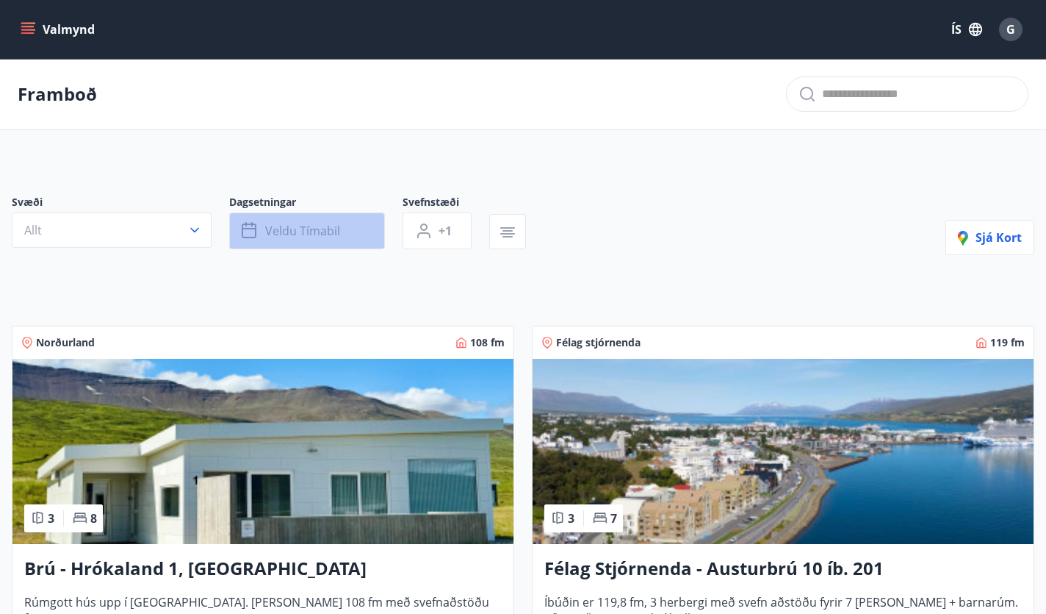
click at [243, 231] on icon "button" at bounding box center [249, 230] width 15 height 15
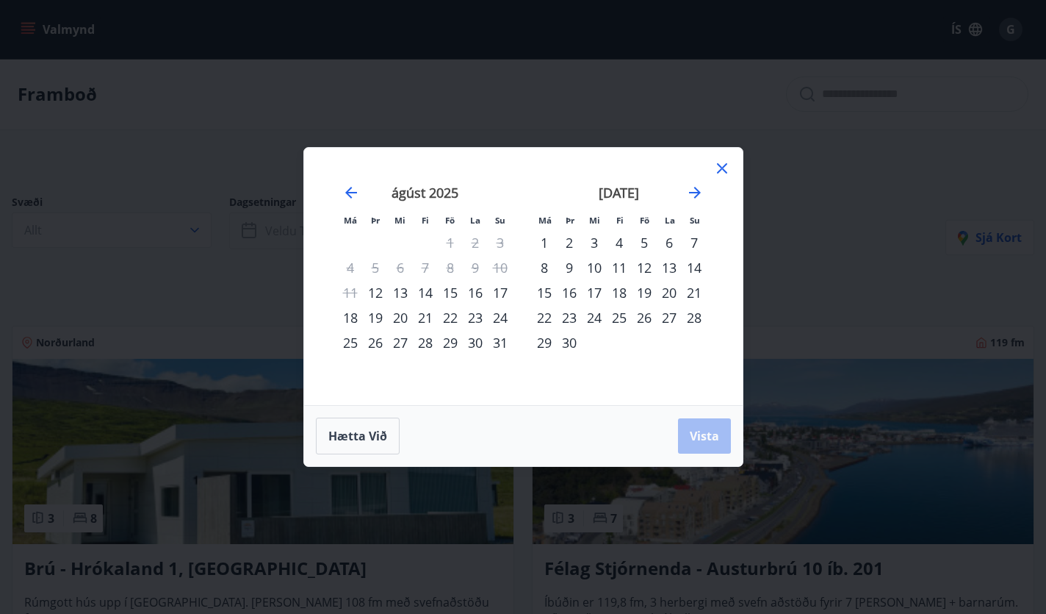
click at [243, 231] on div "Má Þr Mi Fi Fö La Su Má Þr Mi Fi Fö La Su júlí 2025 1 2 3 4 5 6 7 8 9 10 11 12 …" at bounding box center [523, 307] width 1046 height 614
click at [370, 423] on button "Hætta við" at bounding box center [358, 435] width 84 height 37
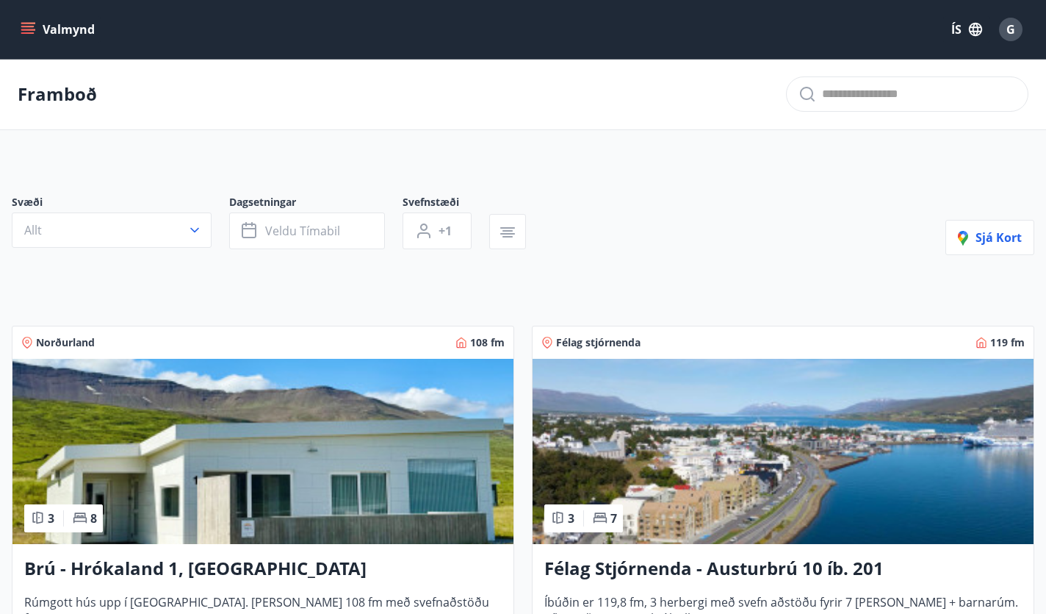
click at [48, 27] on button "Valmynd" at bounding box center [59, 29] width 83 height 26
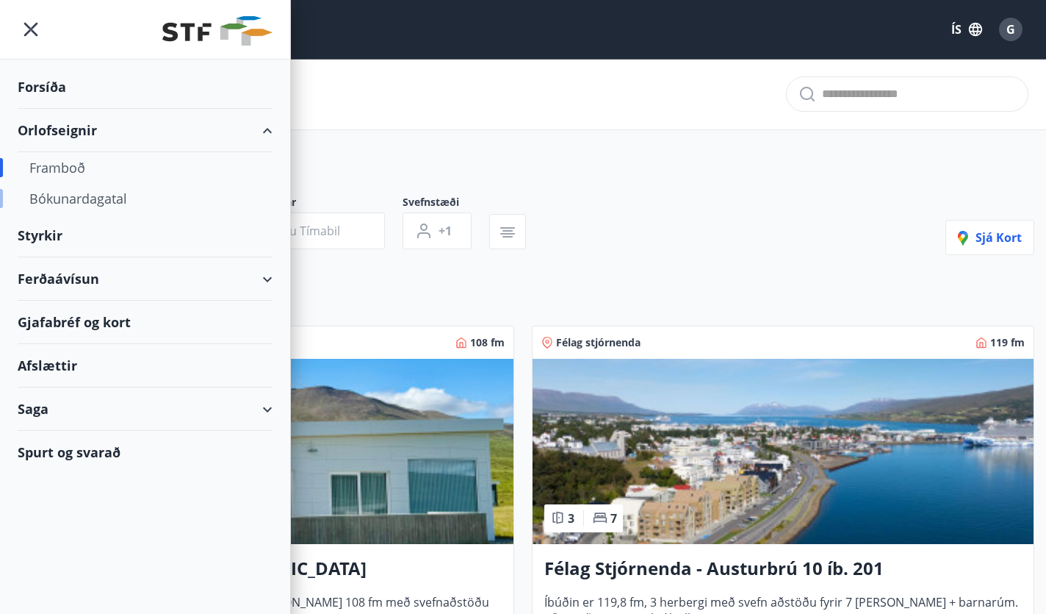
click at [80, 201] on div "Bókunardagatal" at bounding box center [144, 198] width 231 height 31
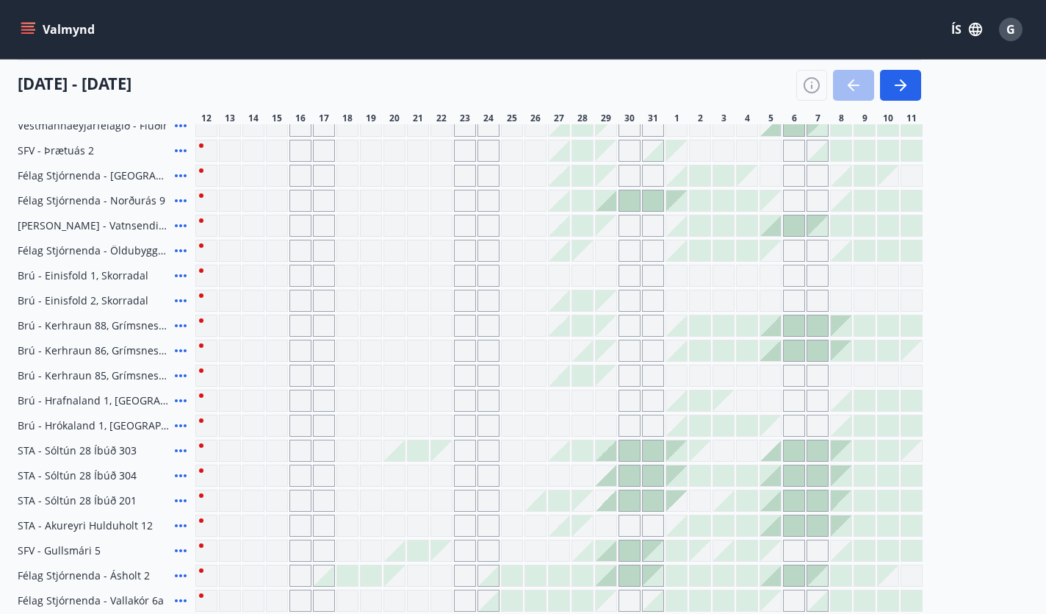
scroll to position [241, 0]
click at [181, 203] on icon at bounding box center [181, 202] width 12 height 3
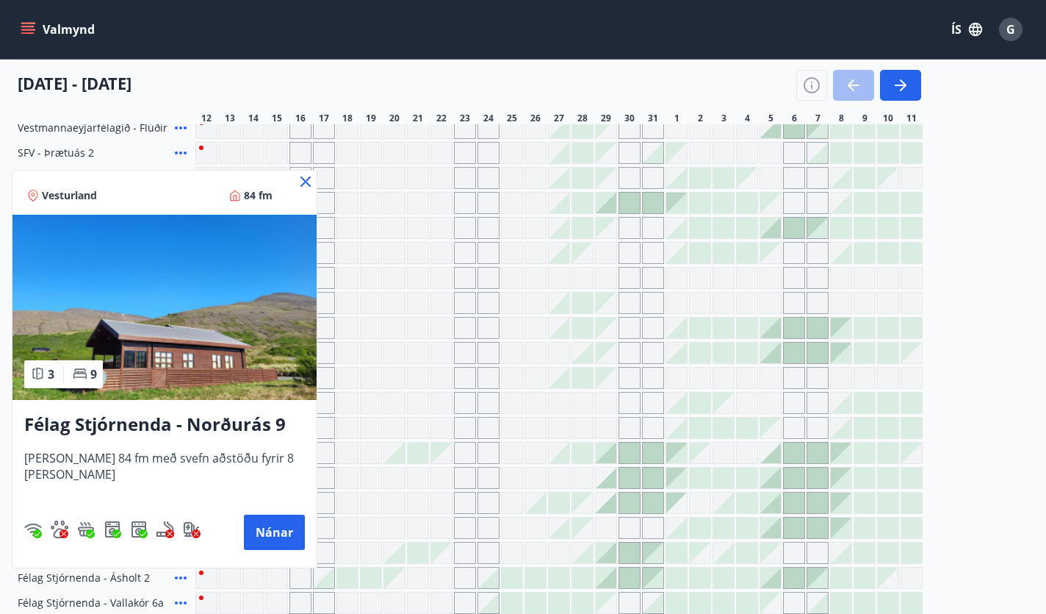
click at [297, 179] on icon at bounding box center [306, 182] width 18 height 18
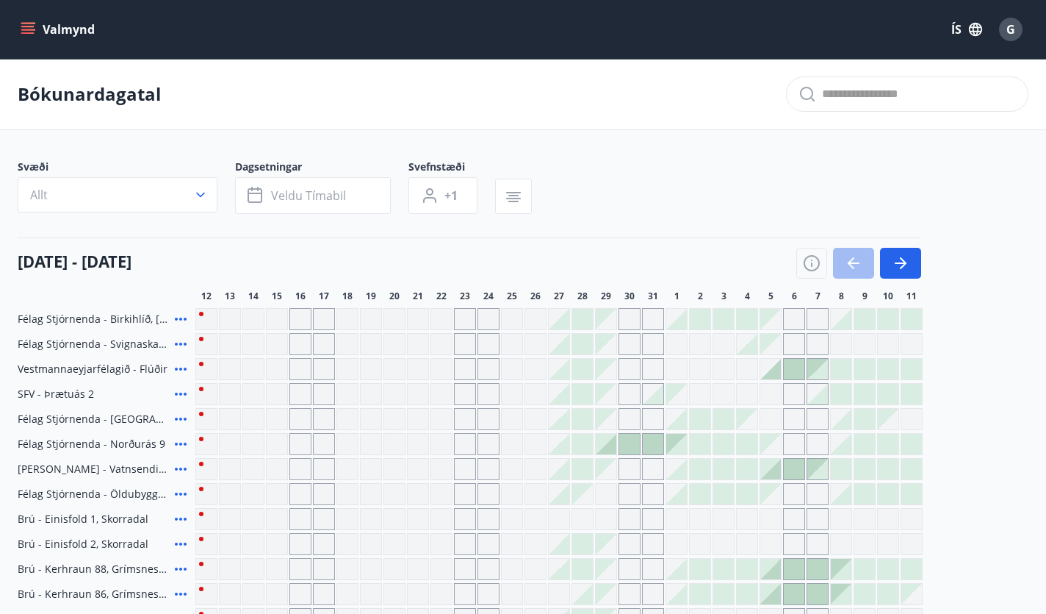
scroll to position [0, 0]
click at [32, 32] on icon "menu" at bounding box center [28, 29] width 15 height 15
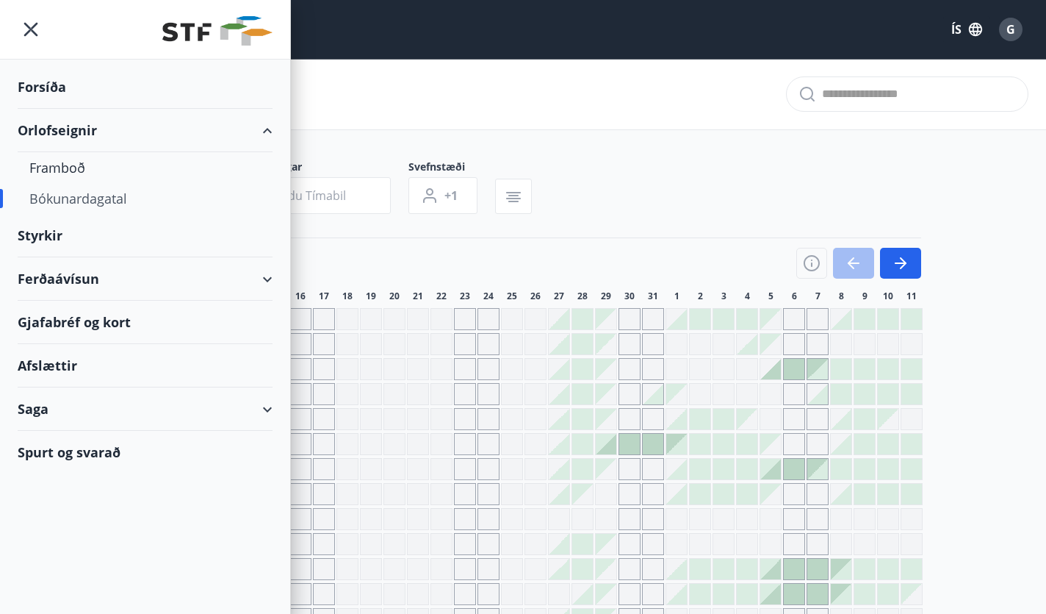
click at [54, 79] on div "Forsíða" at bounding box center [145, 86] width 255 height 43
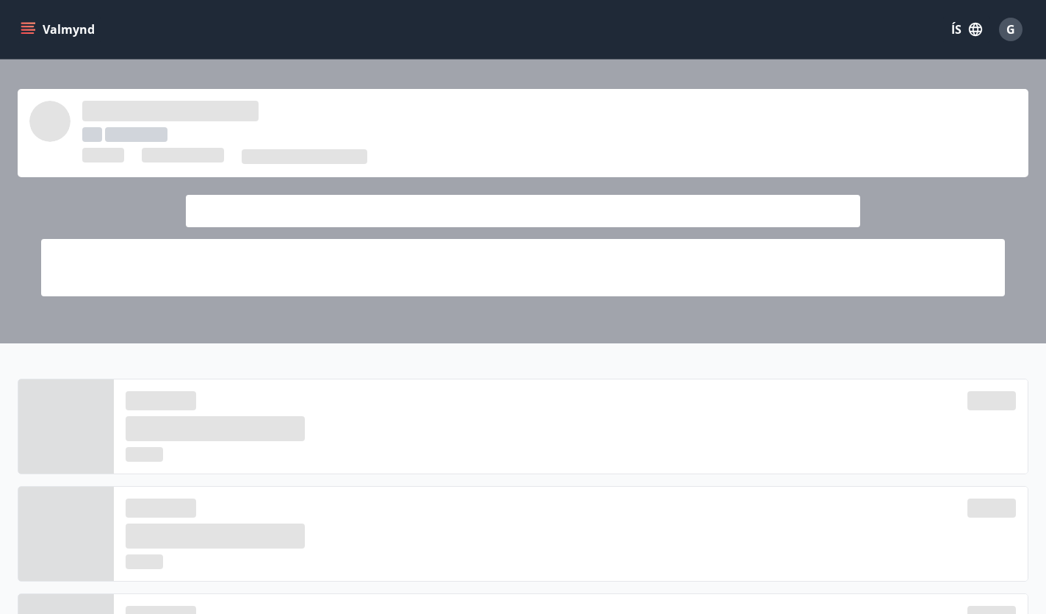
click at [54, 30] on button "Valmynd" at bounding box center [59, 29] width 83 height 26
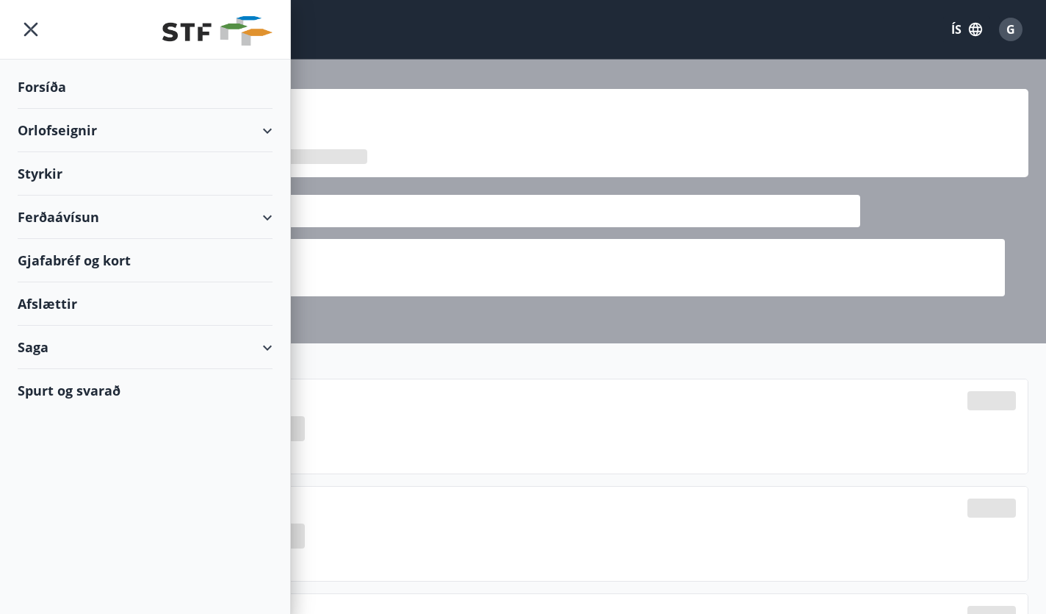
click at [54, 30] on div at bounding box center [145, 30] width 290 height 60
click at [481, 55] on div "Valmynd ÍS G" at bounding box center [523, 29] width 1046 height 59
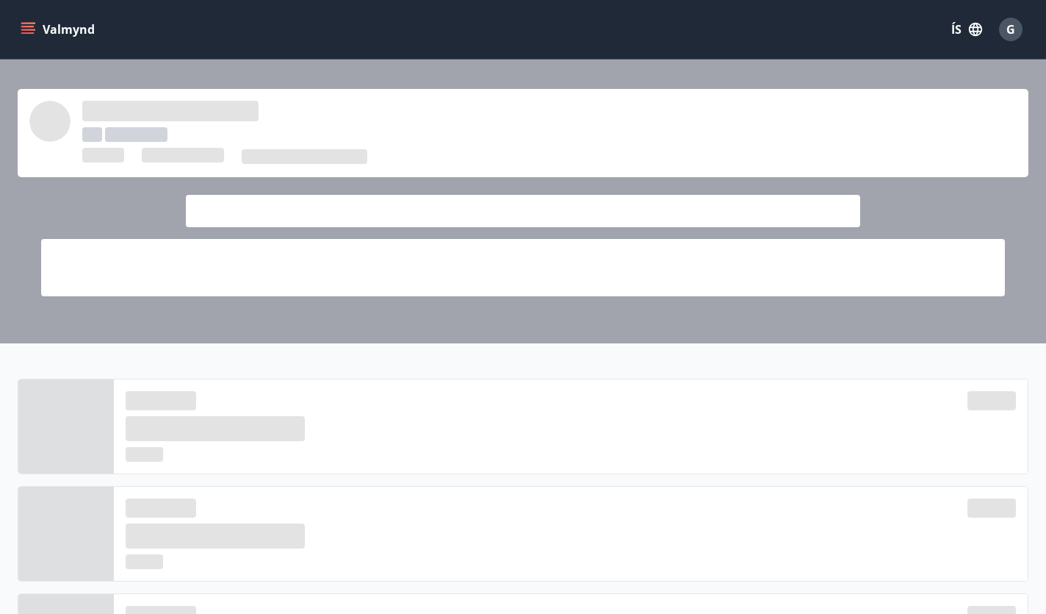
click at [27, 27] on icon "menu" at bounding box center [27, 26] width 13 height 1
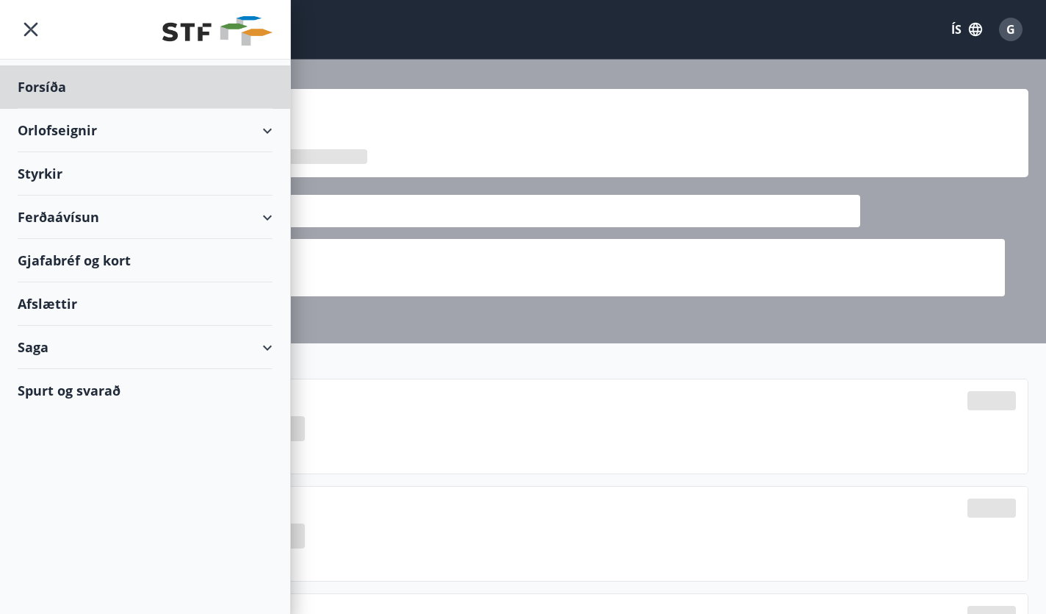
click at [65, 109] on div "Styrkir" at bounding box center [145, 86] width 255 height 43
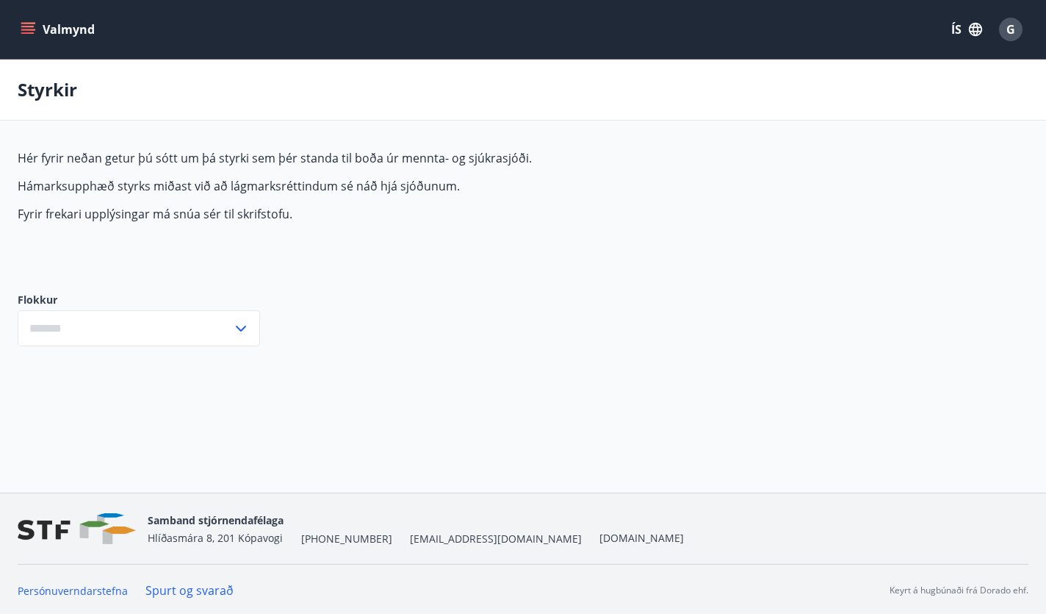
type input "***"
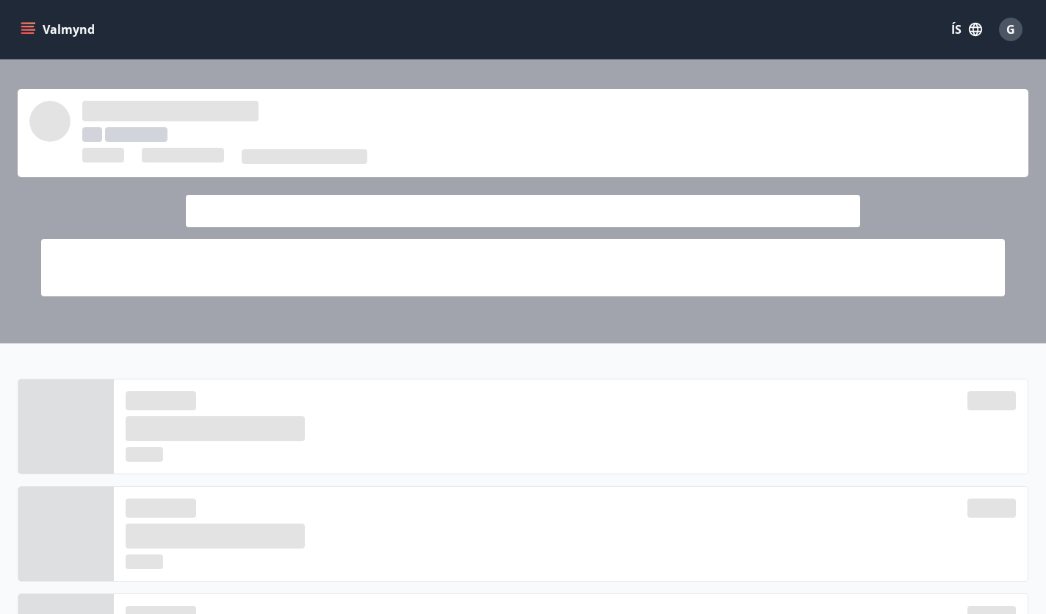
click at [34, 29] on icon "menu" at bounding box center [28, 29] width 15 height 15
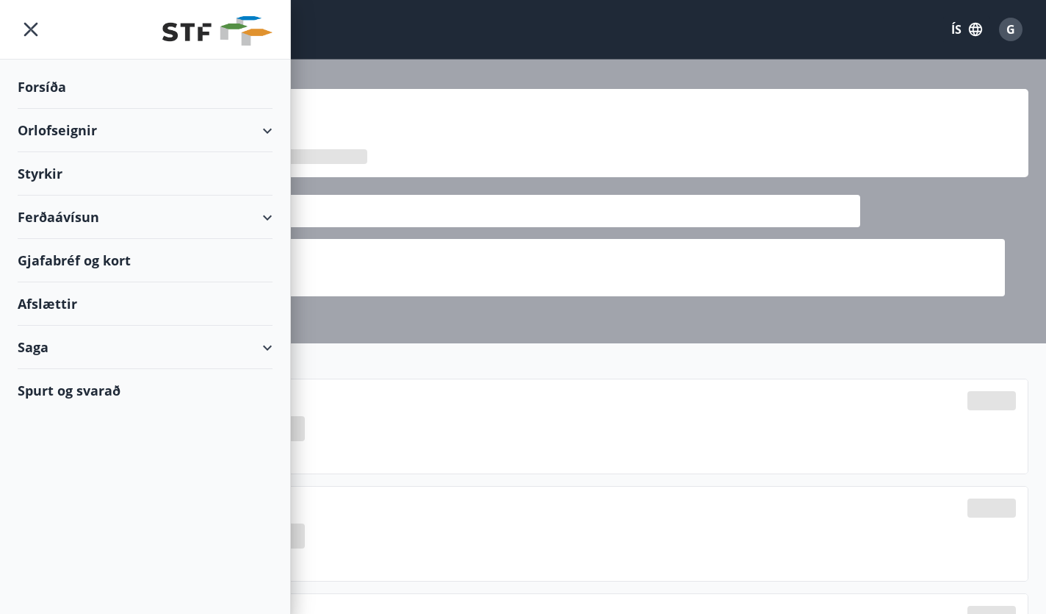
click at [35, 340] on div "Saga" at bounding box center [145, 347] width 255 height 43
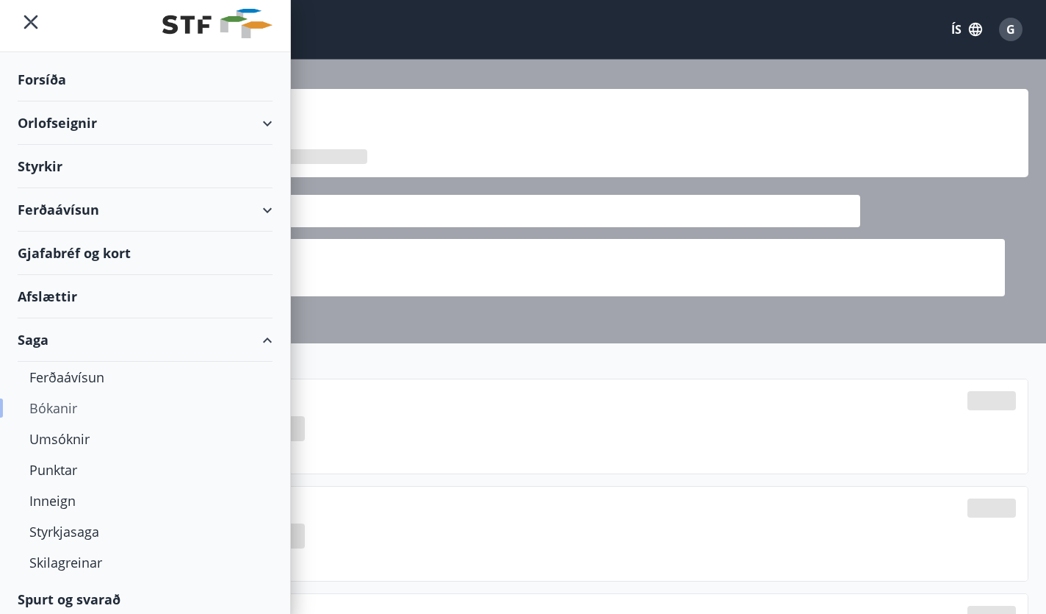
scroll to position [9, 0]
click at [79, 533] on div "Styrkjasaga" at bounding box center [144, 529] width 231 height 31
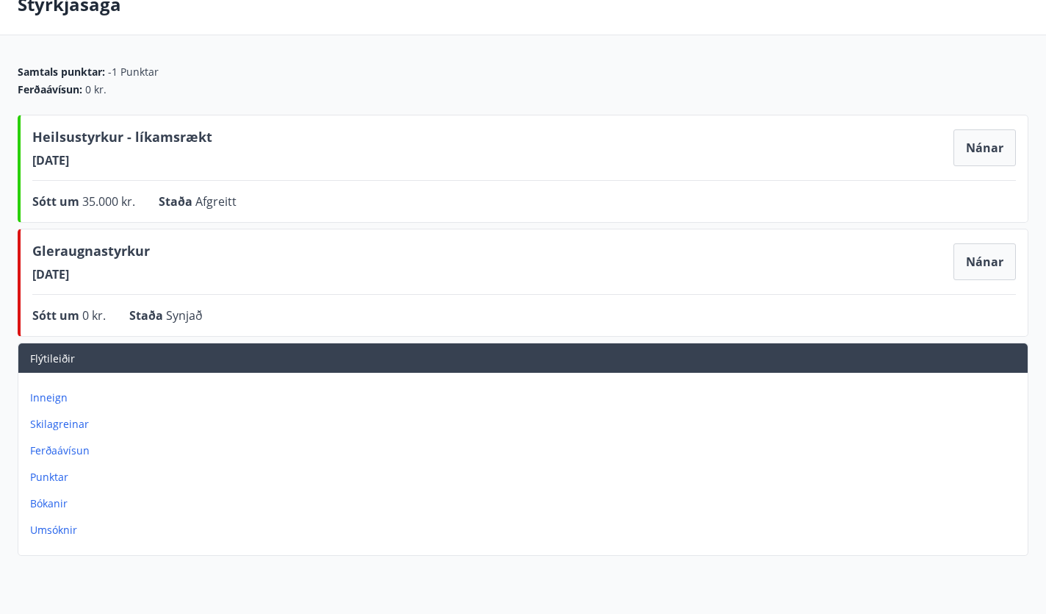
scroll to position [85, 0]
click at [991, 268] on button "Nánar" at bounding box center [985, 261] width 62 height 37
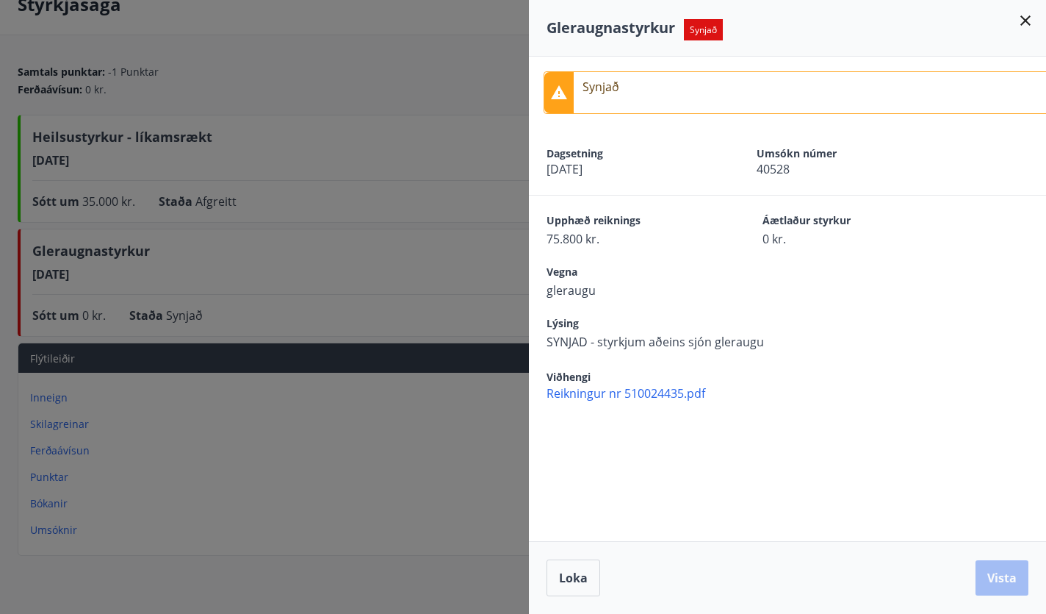
click at [1024, 23] on icon at bounding box center [1026, 20] width 10 height 10
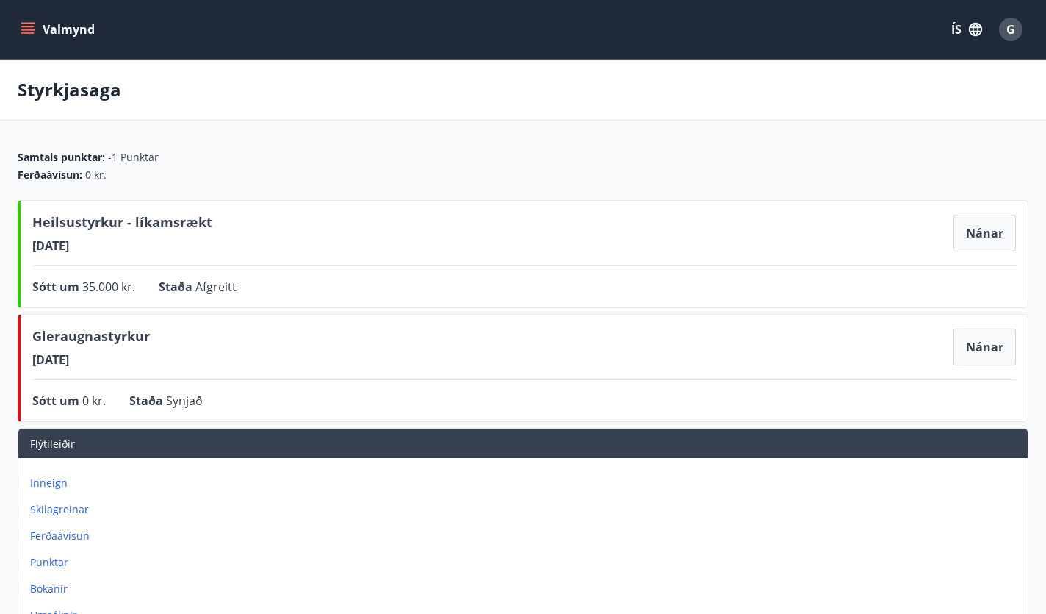
scroll to position [0, 0]
click at [18, 27] on button "Valmynd" at bounding box center [59, 29] width 83 height 26
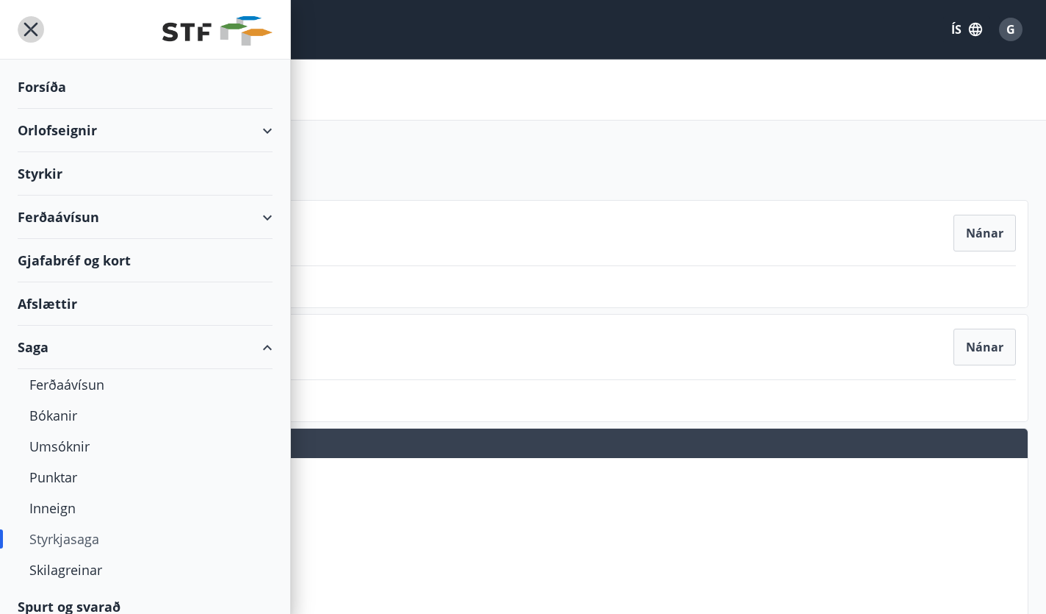
click at [36, 29] on icon "menu" at bounding box center [31, 29] width 26 height 26
